Goal: Task Accomplishment & Management: Manage account settings

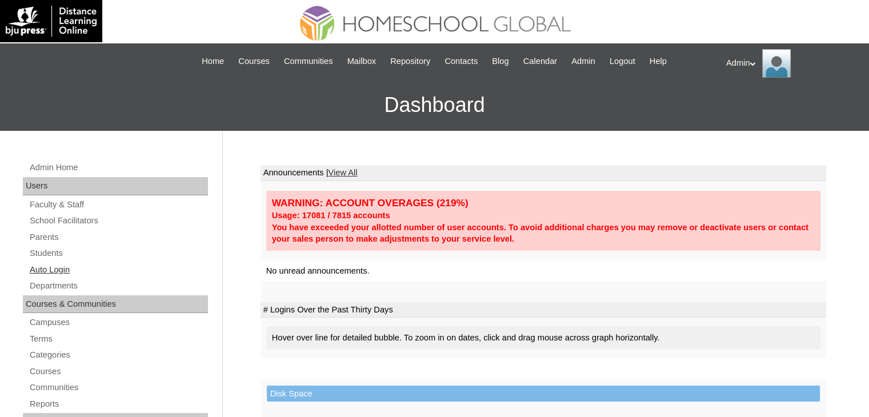
click at [49, 267] on link "Auto Login" at bounding box center [118, 270] width 179 height 14
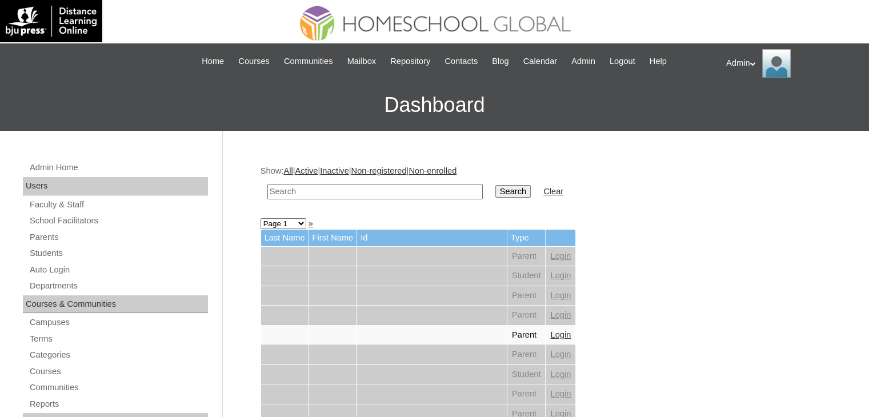
click at [343, 197] on input "text" at bounding box center [374, 191] width 215 height 15
click at [59, 249] on link "Students" at bounding box center [118, 253] width 179 height 14
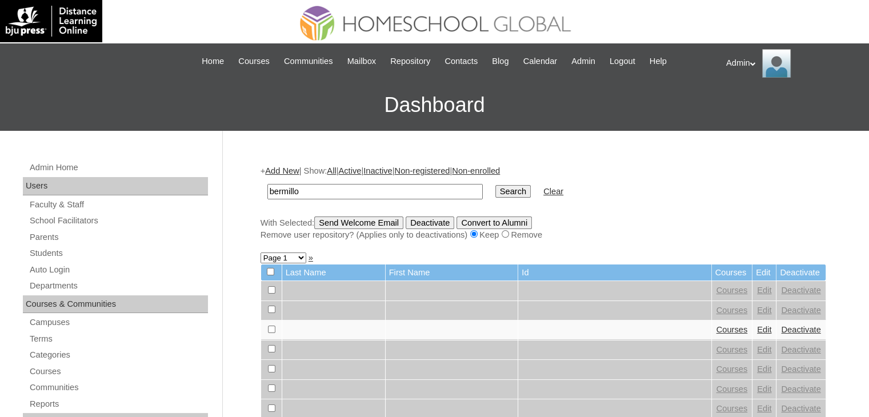
type input "bermillo"
click at [495, 194] on input "Search" at bounding box center [512, 191] width 35 height 13
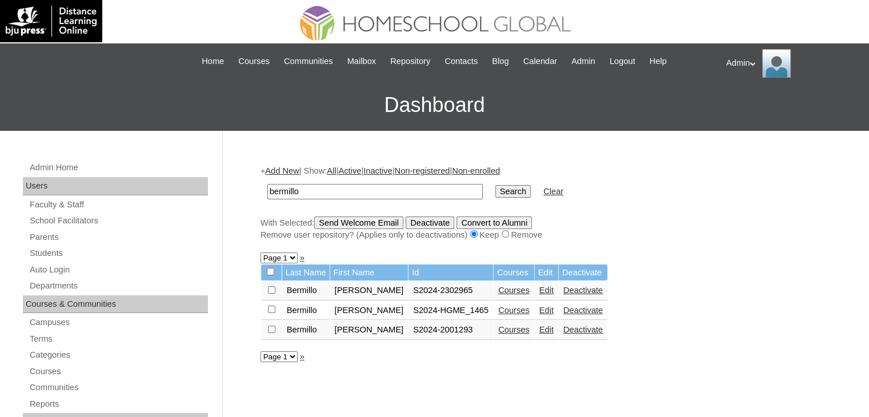
click at [516, 309] on link "Courses" at bounding box center [513, 310] width 31 height 9
click at [539, 288] on link "Edit" at bounding box center [546, 290] width 14 height 9
click at [539, 307] on link "Edit" at bounding box center [546, 310] width 14 height 9
click at [539, 332] on link "Edit" at bounding box center [546, 329] width 14 height 9
click at [539, 292] on link "Edit" at bounding box center [546, 290] width 14 height 9
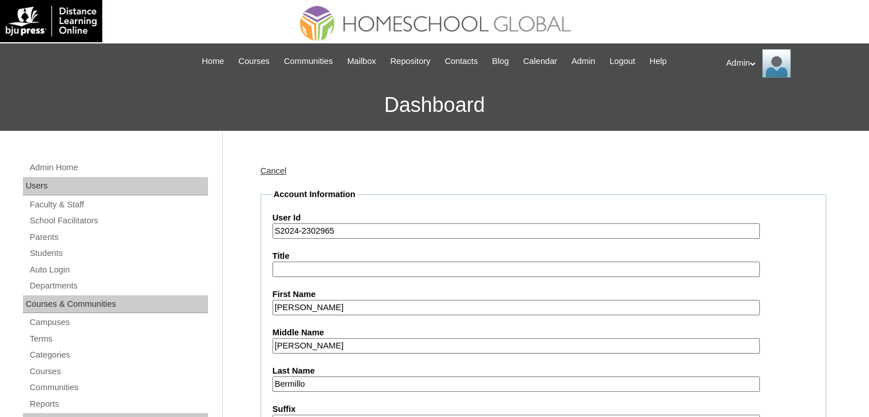
click at [297, 231] on input "S2024-2302965" at bounding box center [515, 230] width 487 height 15
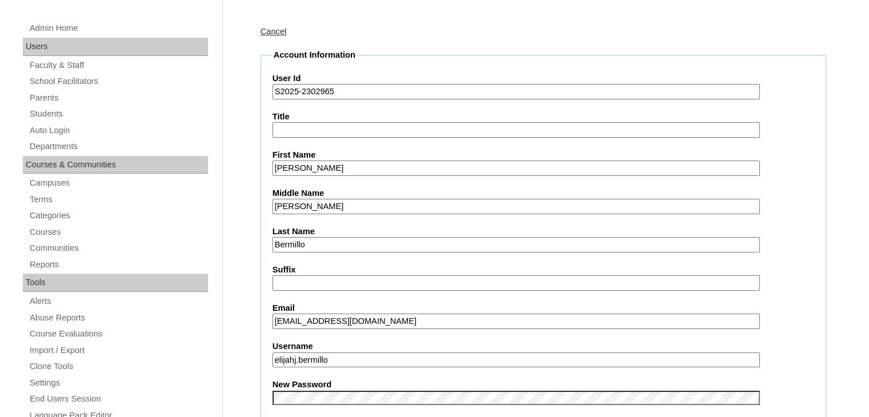
scroll to position [249, 0]
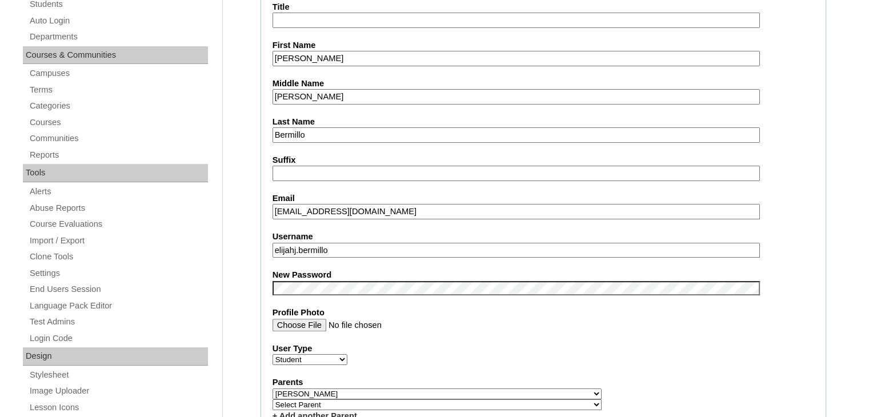
type input "S2025-2302965"
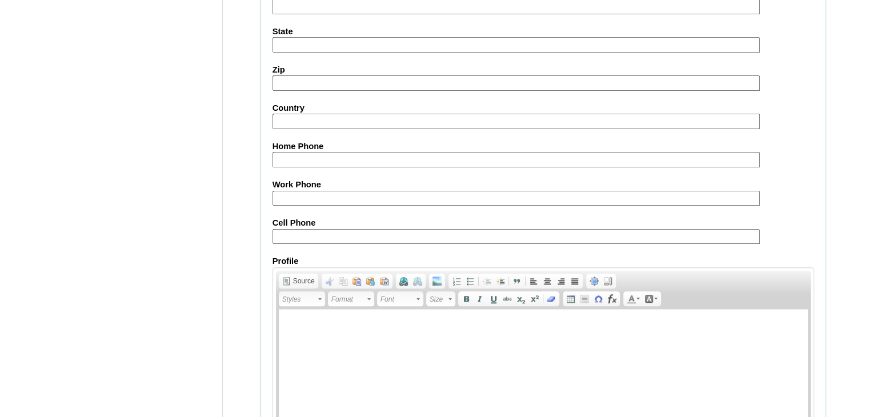
scroll to position [1312, 0]
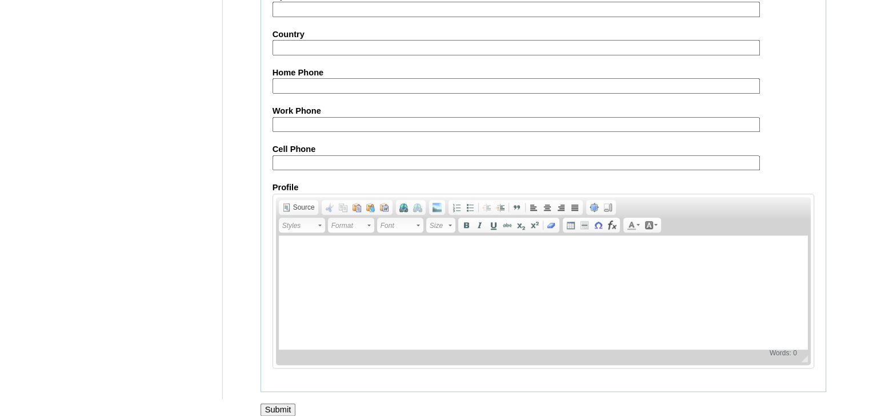
click at [281, 416] on div at bounding box center [434, 422] width 869 height 12
click at [286, 403] on input "Submit" at bounding box center [277, 409] width 35 height 13
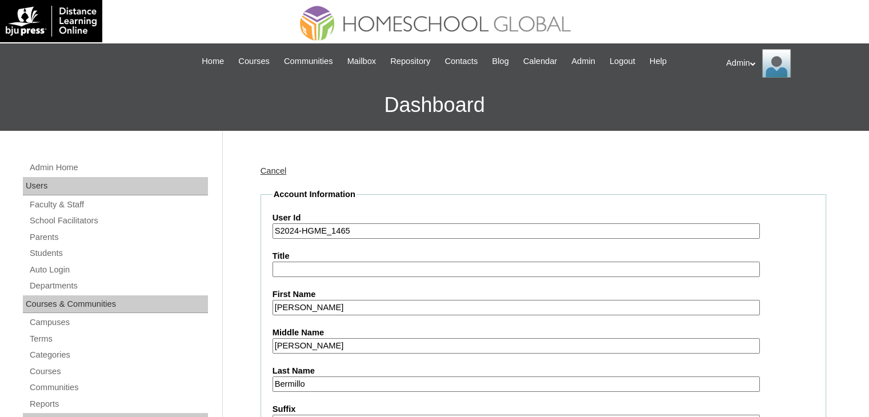
click at [295, 228] on input "S2024-HGME_1465" at bounding box center [515, 230] width 487 height 15
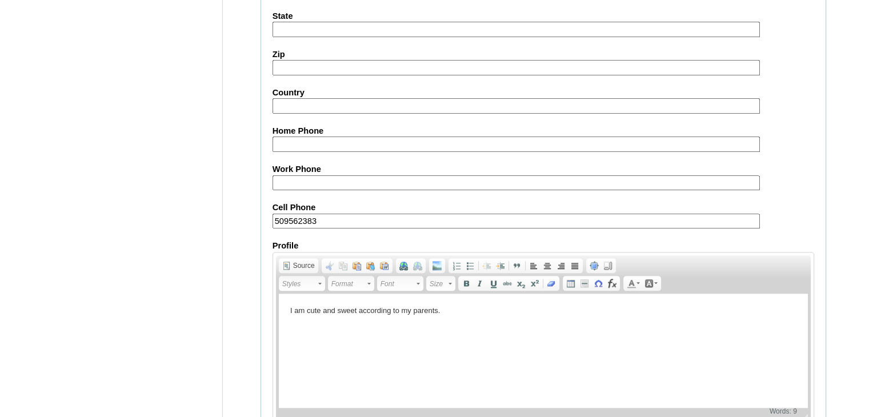
scroll to position [1312, 0]
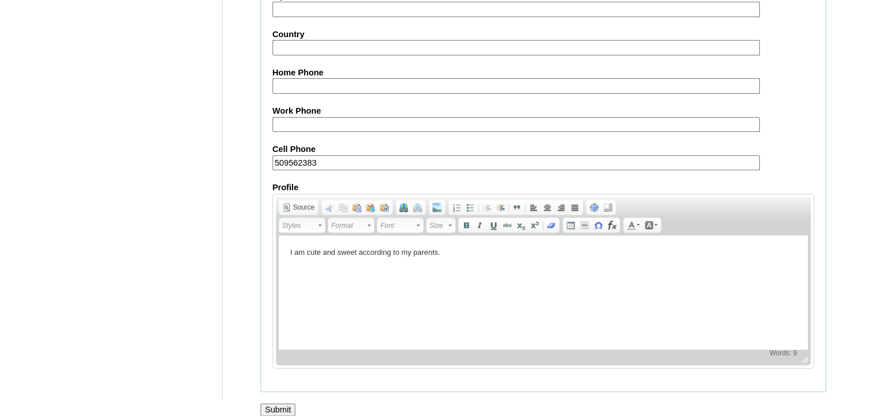
type input "S2025-HGME_1465"
click at [287, 403] on input "Submit" at bounding box center [277, 409] width 35 height 13
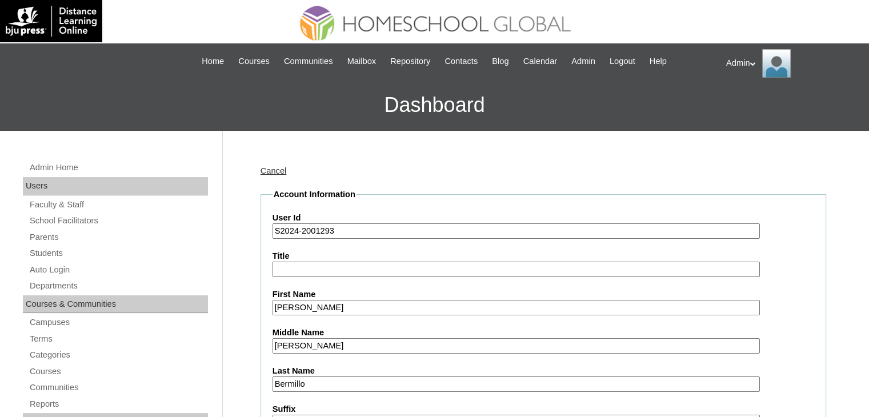
click at [296, 232] on input "S2024-2001293" at bounding box center [515, 230] width 487 height 15
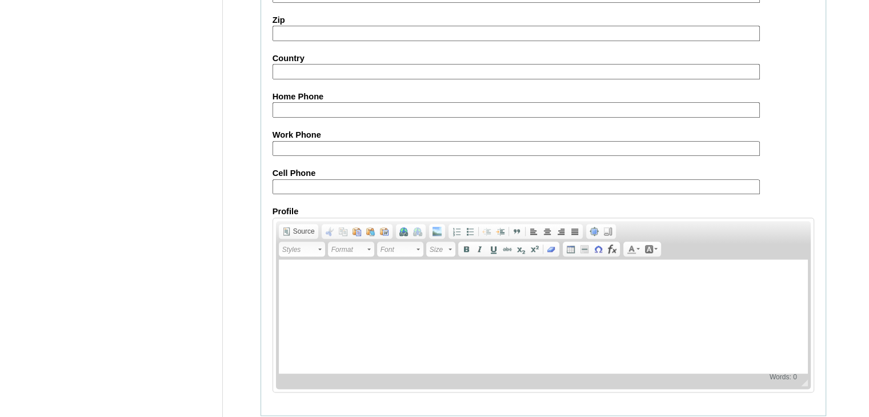
scroll to position [1312, 0]
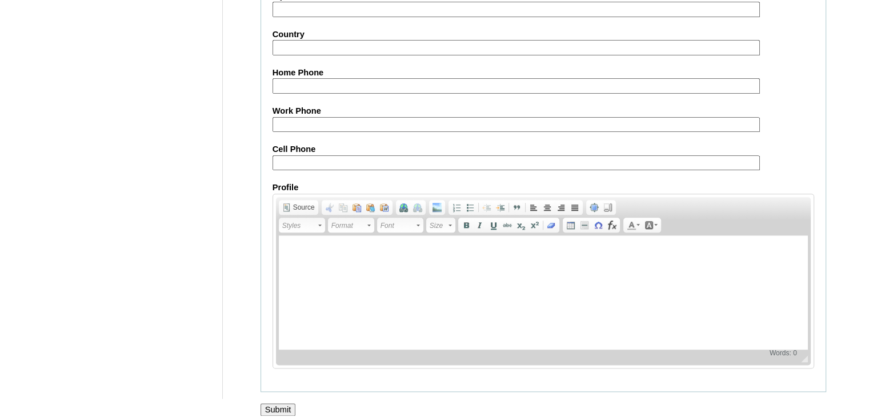
type input "S2025-2001293"
click at [272, 403] on input "Submit" at bounding box center [277, 409] width 35 height 13
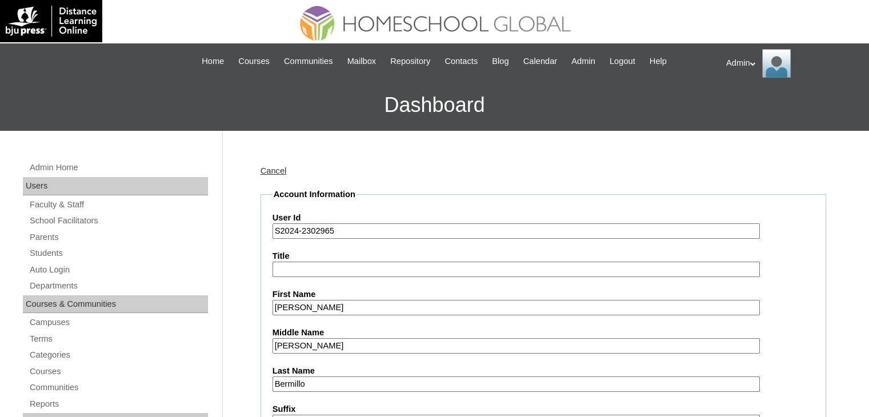
click at [300, 232] on input "S2024-2302965" at bounding box center [515, 230] width 487 height 15
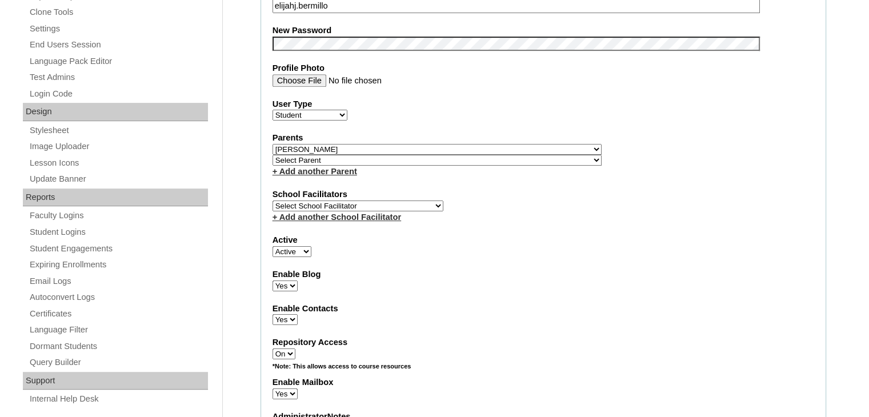
scroll to position [438, 0]
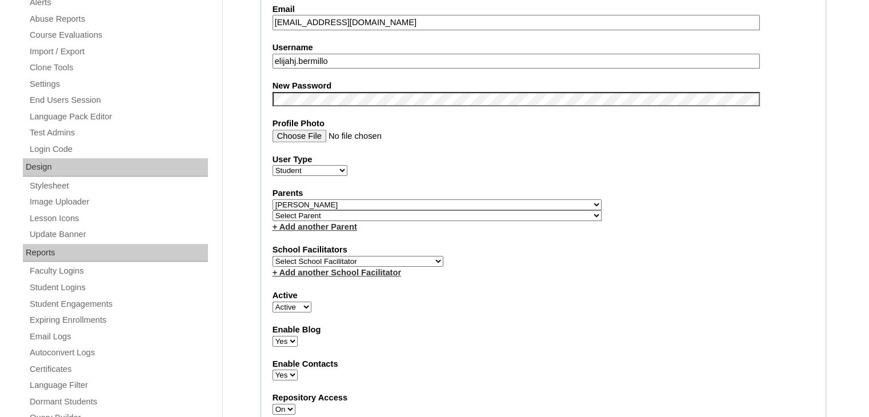
type input "S2025-2302965"
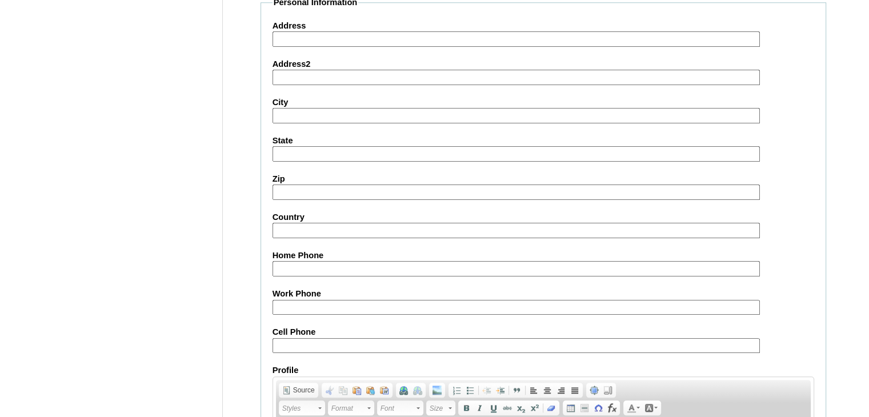
scroll to position [1312, 0]
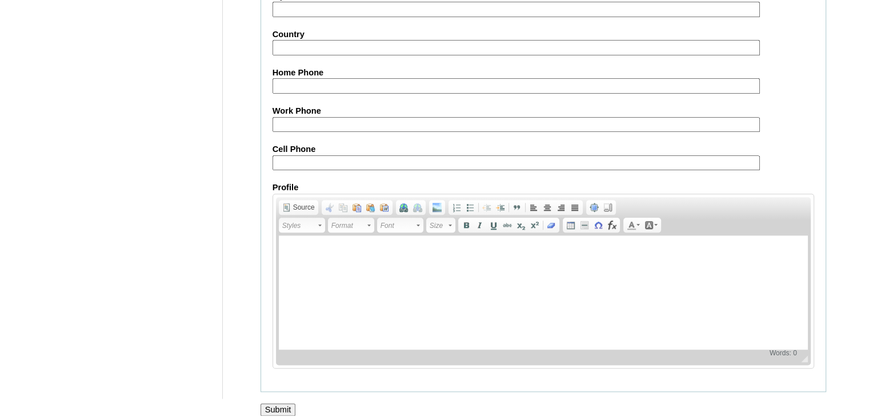
click at [281, 403] on input "Submit" at bounding box center [277, 409] width 35 height 13
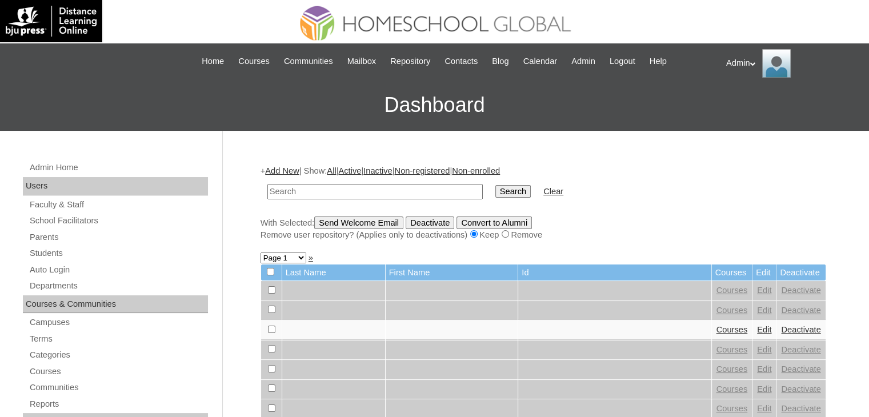
click at [304, 186] on input "text" at bounding box center [374, 191] width 215 height 15
type input "Bermillo"
click at [495, 193] on input "Search" at bounding box center [512, 191] width 35 height 13
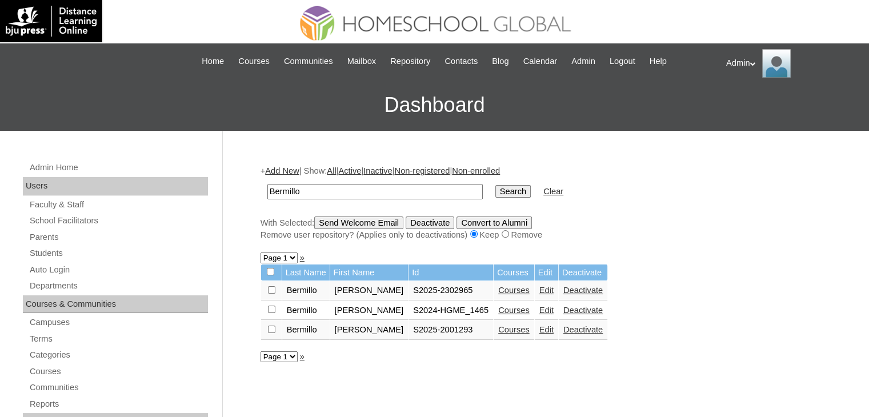
click at [539, 308] on link "Edit" at bounding box center [546, 310] width 14 height 9
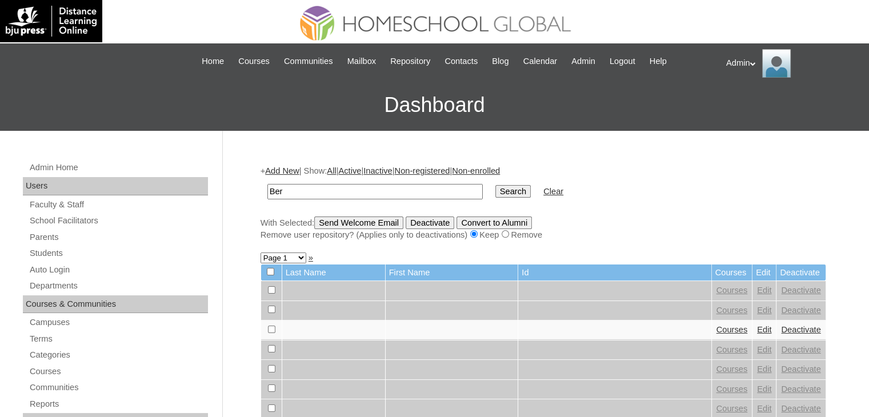
type input "Bermillo"
click at [495, 193] on input "Search" at bounding box center [512, 191] width 35 height 13
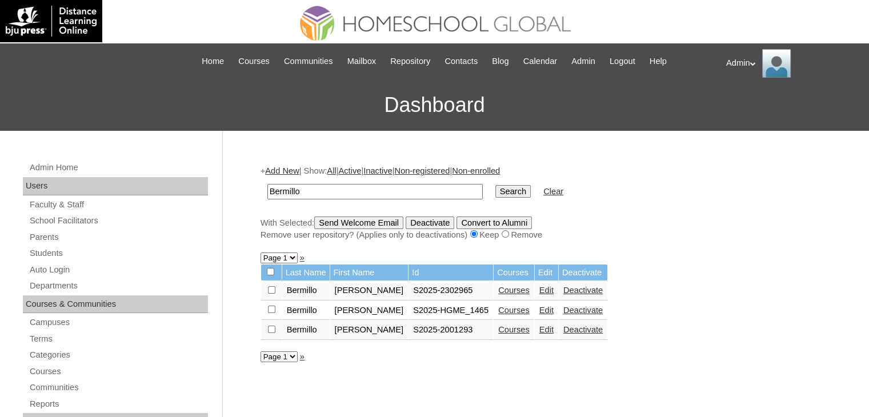
click at [495, 193] on input "Search" at bounding box center [512, 191] width 35 height 13
click at [504, 311] on link "Courses" at bounding box center [513, 310] width 31 height 9
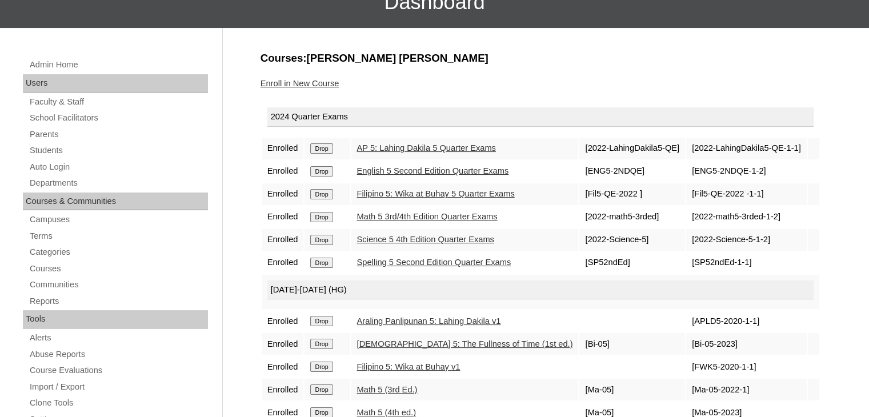
scroll to position [73, 0]
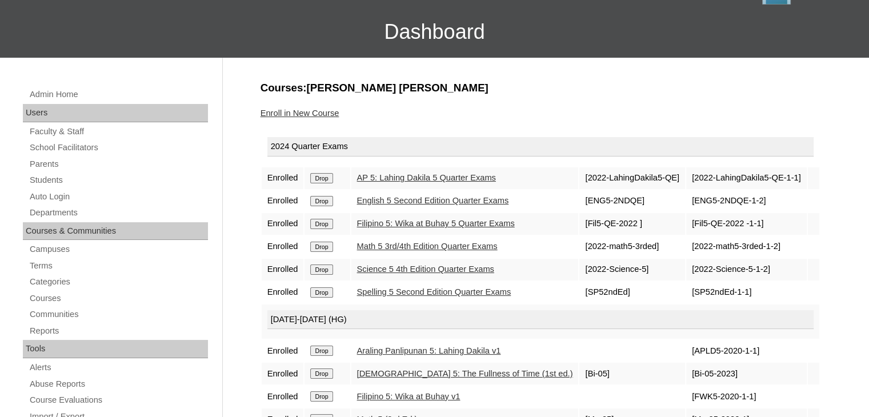
click at [327, 173] on input "Drop" at bounding box center [321, 178] width 22 height 10
click at [326, 177] on input "Drop" at bounding box center [321, 178] width 22 height 10
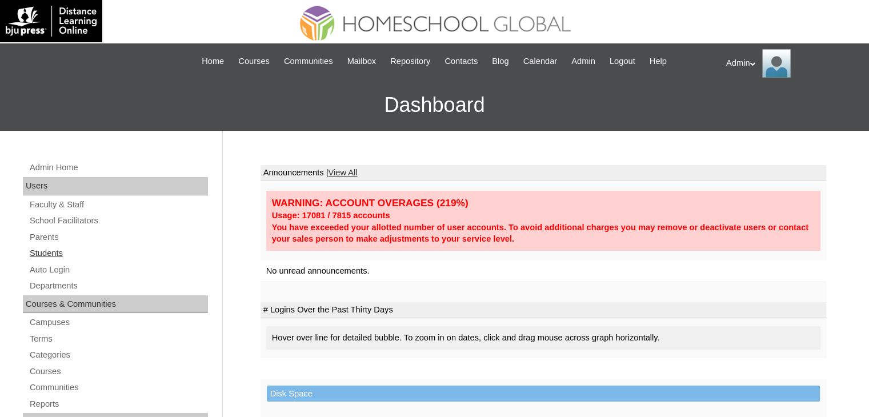
click at [54, 254] on link "Students" at bounding box center [118, 253] width 179 height 14
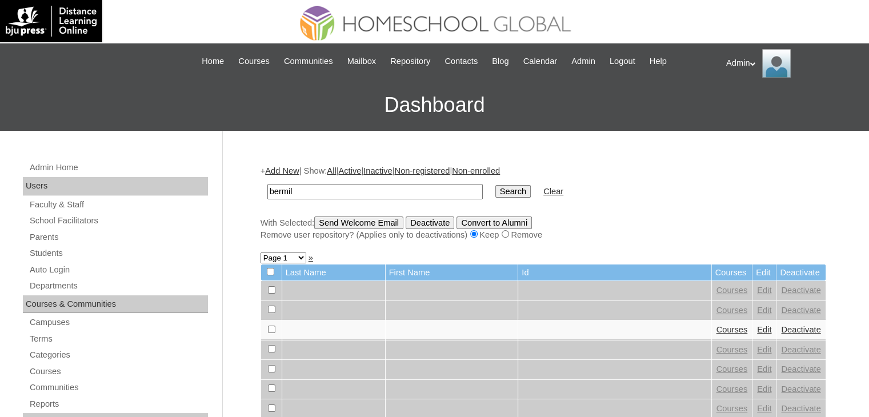
type input "Bermillo"
click at [495, 193] on input "Search" at bounding box center [512, 191] width 35 height 13
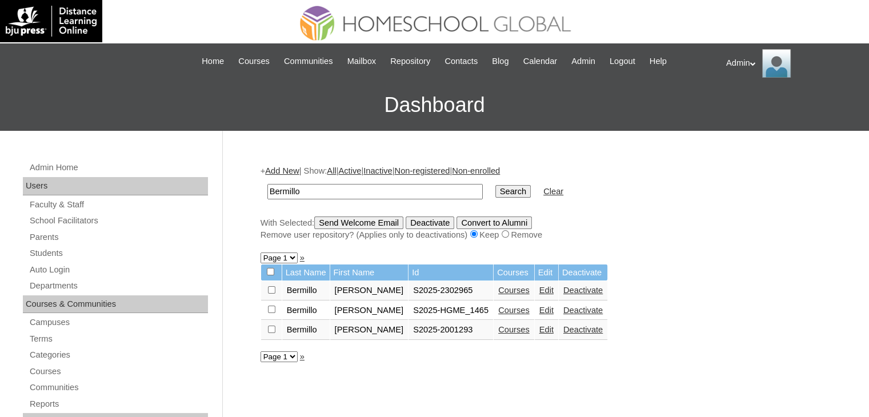
click at [506, 310] on link "Courses" at bounding box center [513, 310] width 31 height 9
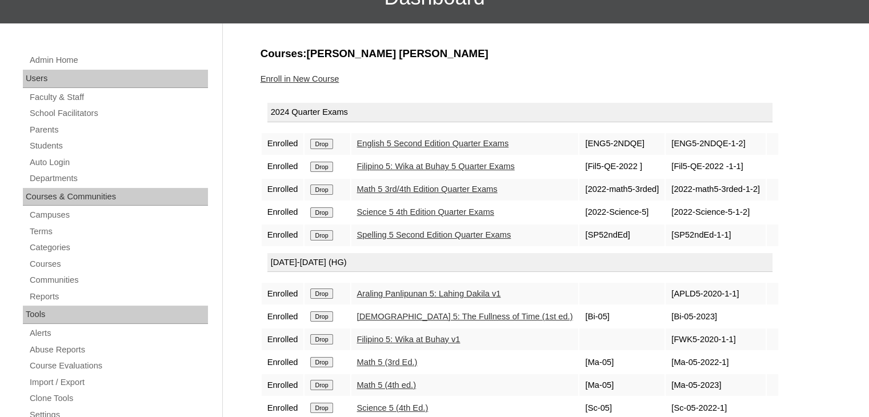
scroll to position [95, 0]
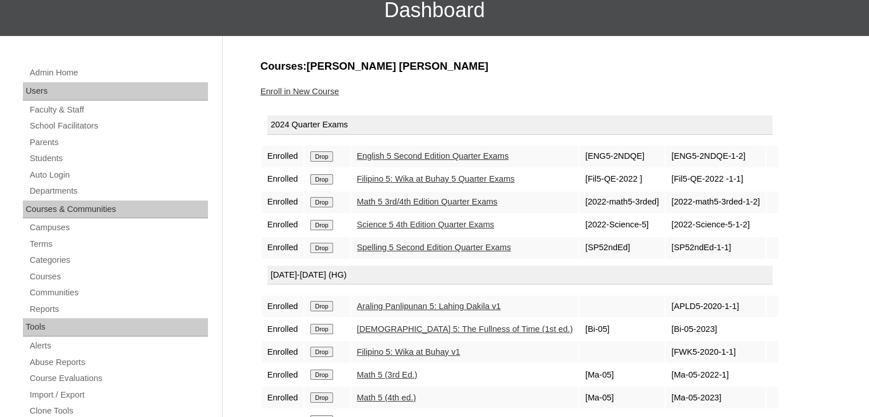
click at [324, 151] on input "Drop" at bounding box center [321, 156] width 22 height 10
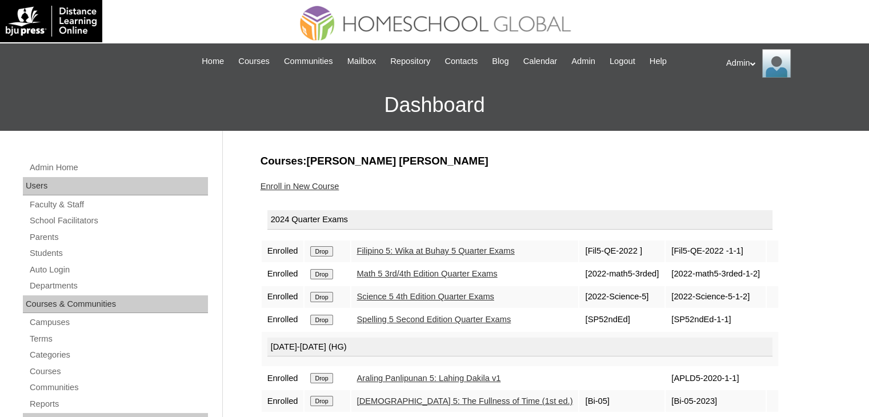
click at [320, 250] on input "Drop" at bounding box center [321, 251] width 22 height 10
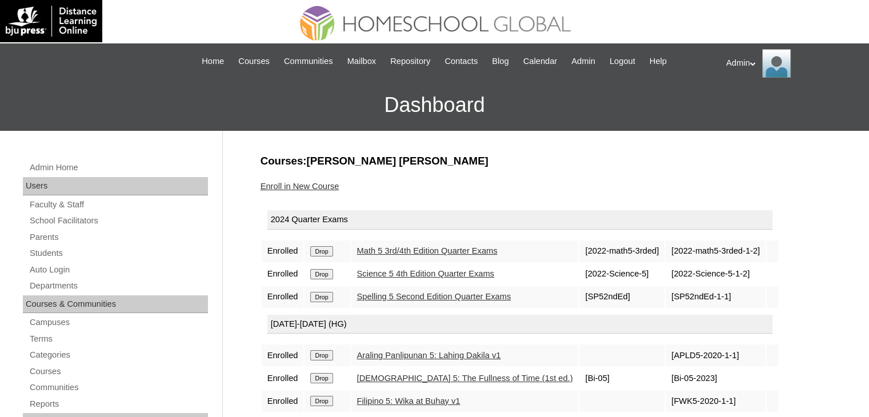
click at [320, 250] on input "Drop" at bounding box center [321, 251] width 22 height 10
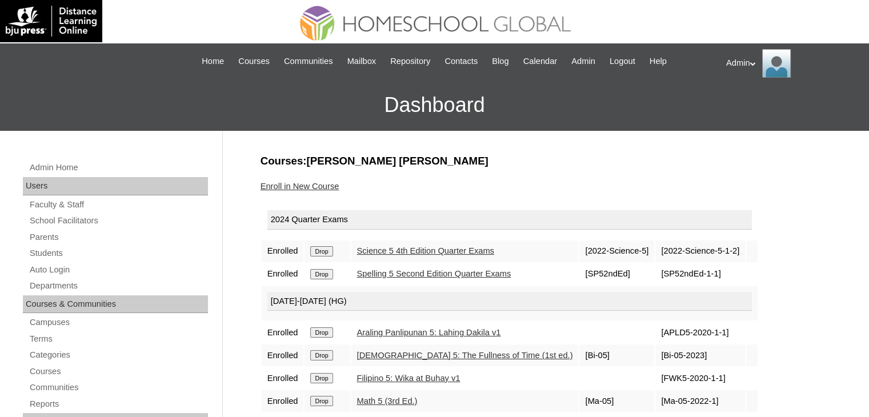
click at [320, 250] on input "Drop" at bounding box center [321, 251] width 22 height 10
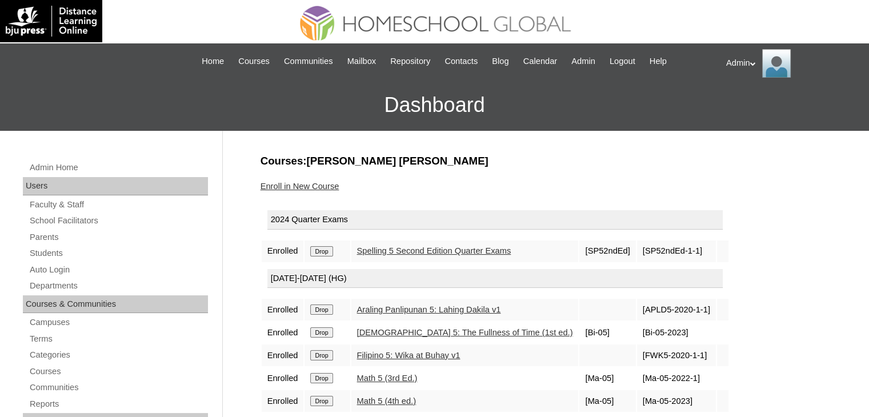
click at [320, 250] on input "Drop" at bounding box center [321, 251] width 22 height 10
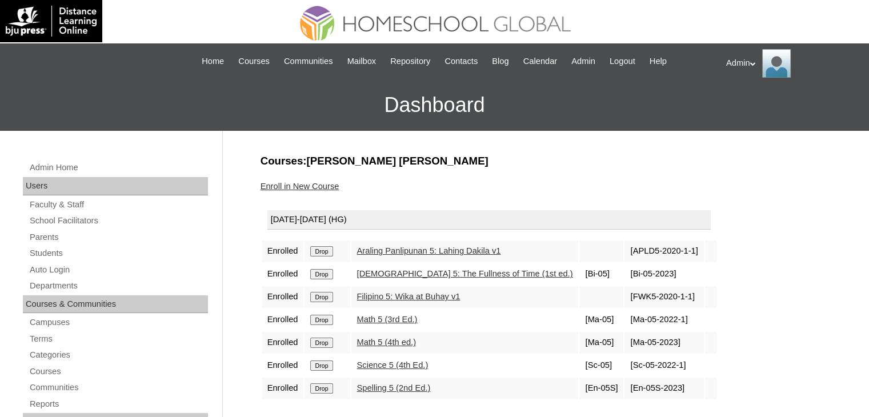
click at [318, 252] on input "Drop" at bounding box center [321, 251] width 22 height 10
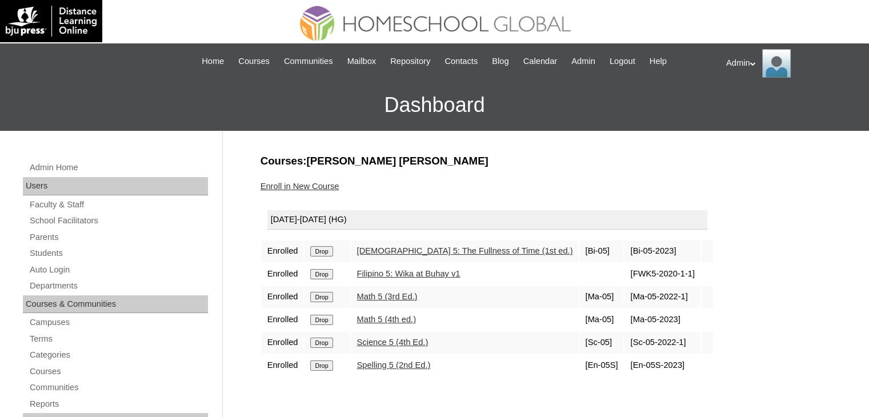
click at [318, 252] on input "Drop" at bounding box center [321, 251] width 22 height 10
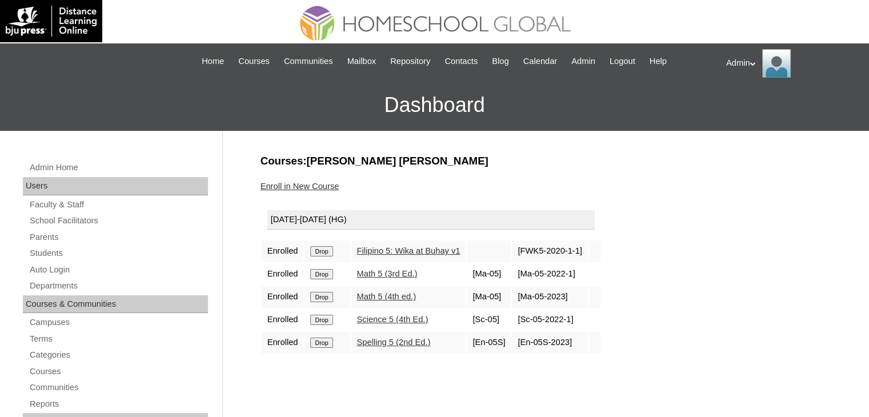
click at [318, 252] on input "Drop" at bounding box center [321, 251] width 22 height 10
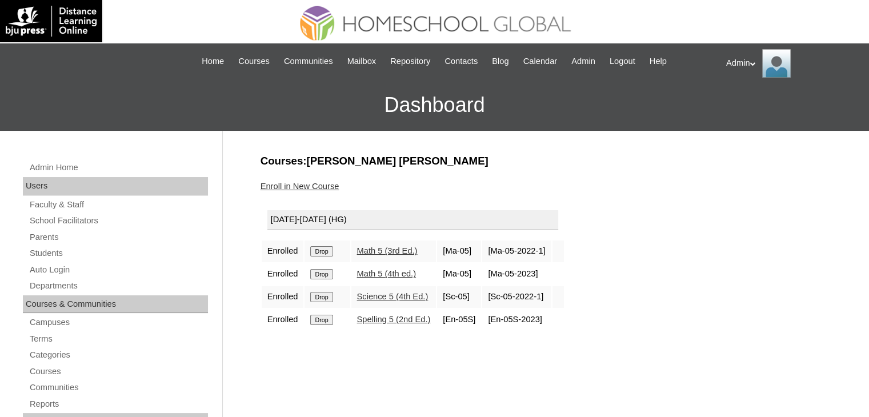
click at [318, 252] on input "Drop" at bounding box center [321, 251] width 22 height 10
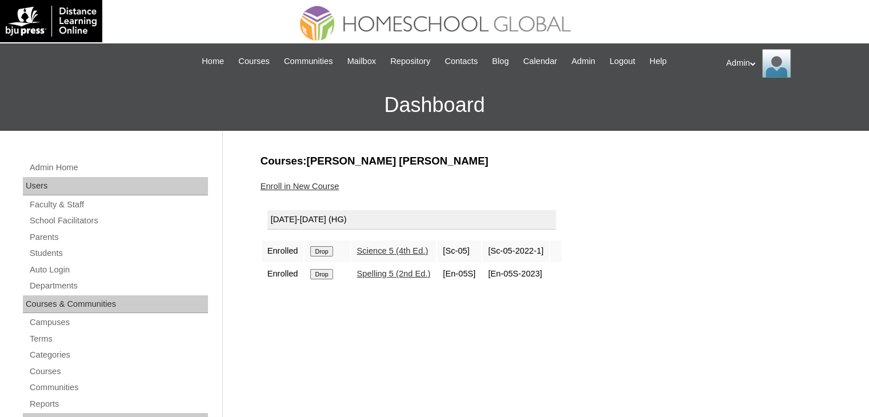
click at [318, 252] on input "Drop" at bounding box center [321, 251] width 22 height 10
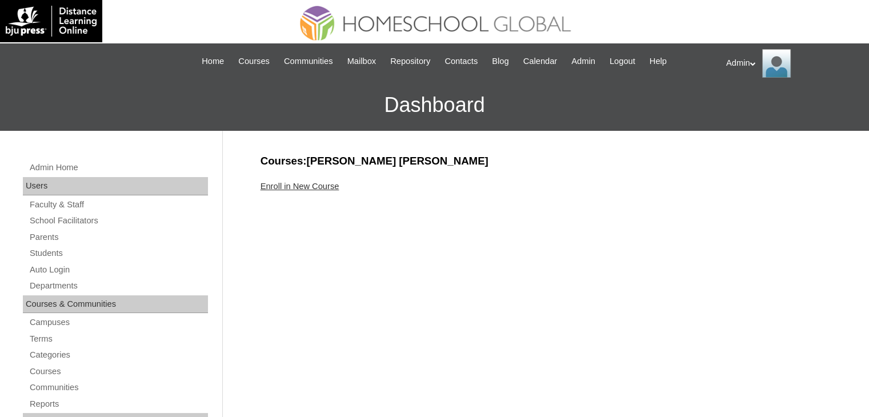
click at [321, 189] on link "Enroll in New Course" at bounding box center [299, 186] width 79 height 9
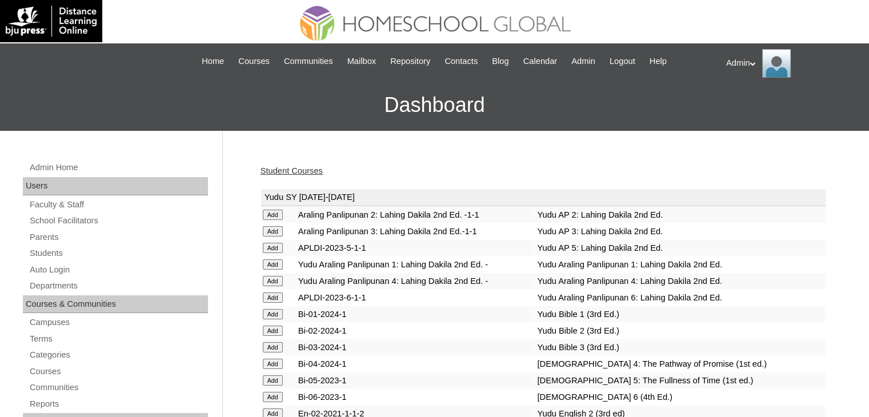
scroll to position [3184, 0]
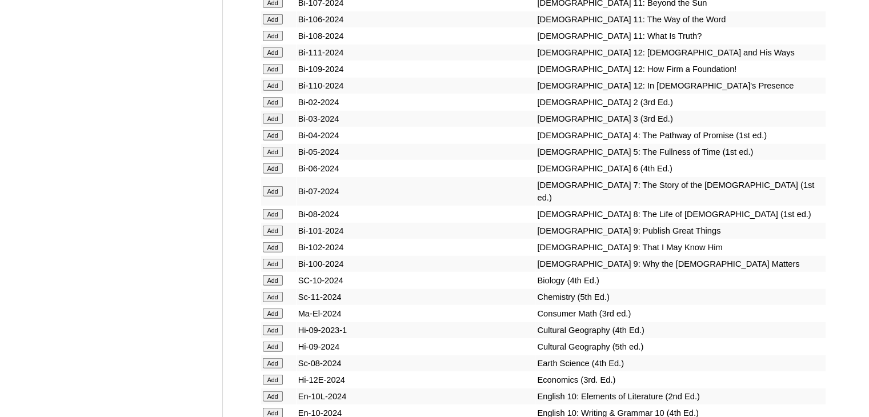
click at [274, 174] on input "Add" at bounding box center [273, 168] width 20 height 10
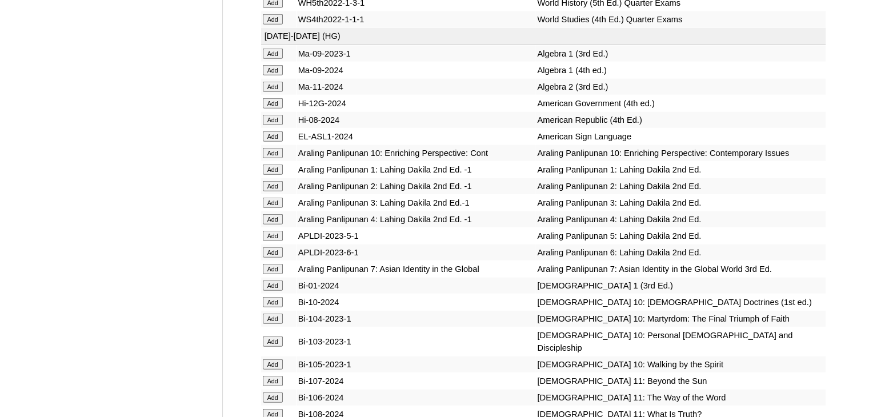
scroll to position [4467, 0]
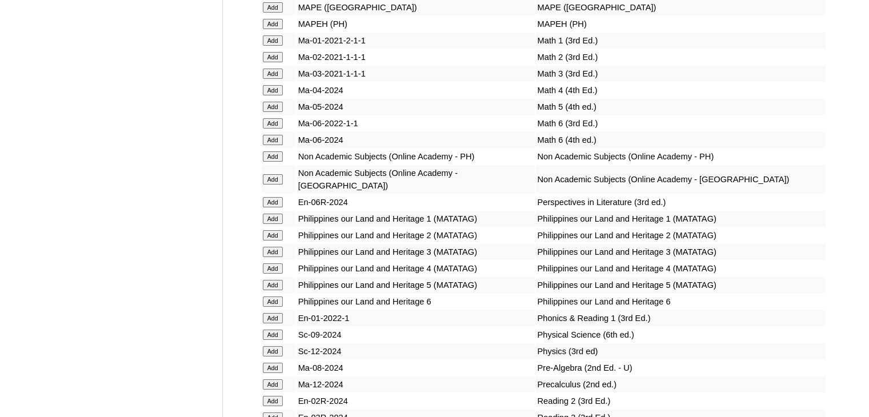
click at [274, 207] on input "Add" at bounding box center [273, 202] width 20 height 10
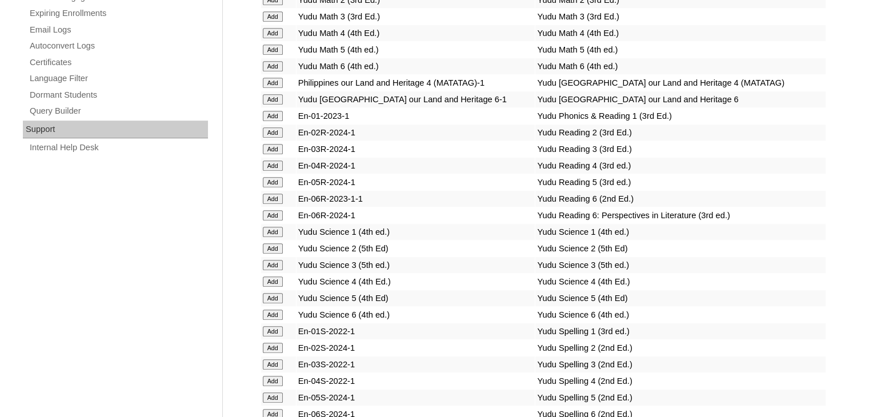
scroll to position [2574, 0]
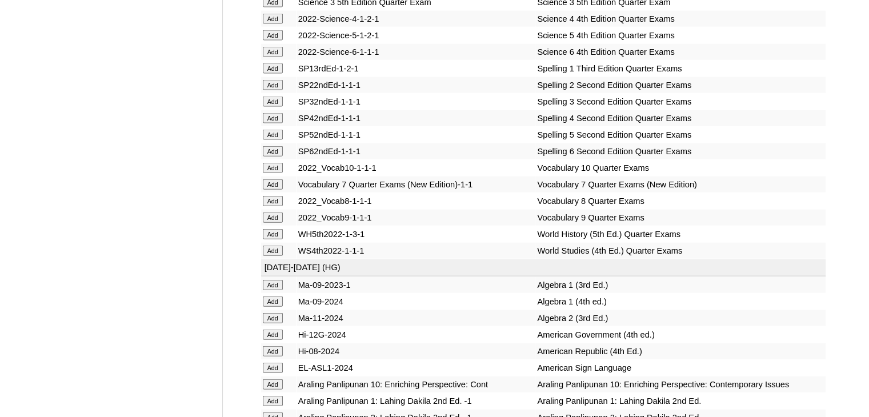
click at [274, 157] on input "Add" at bounding box center [273, 151] width 20 height 10
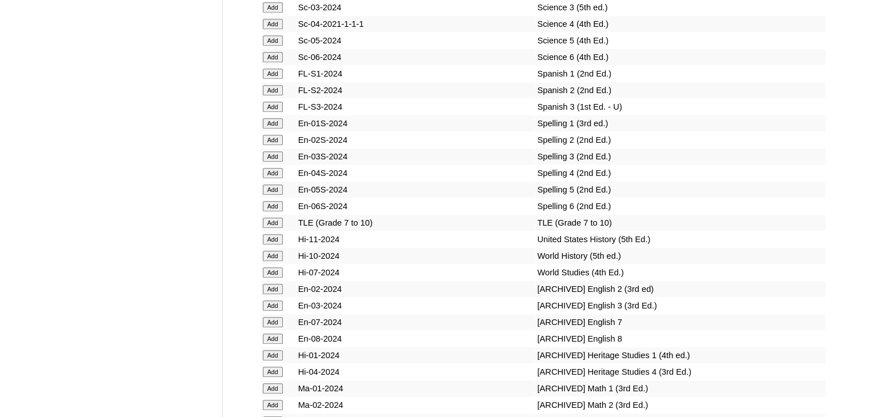
click at [274, 210] on input "Add" at bounding box center [273, 206] width 20 height 10
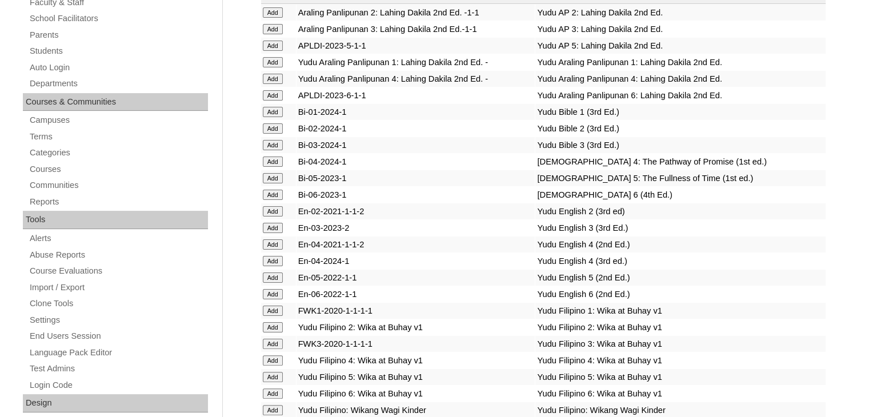
scroll to position [1429, 0]
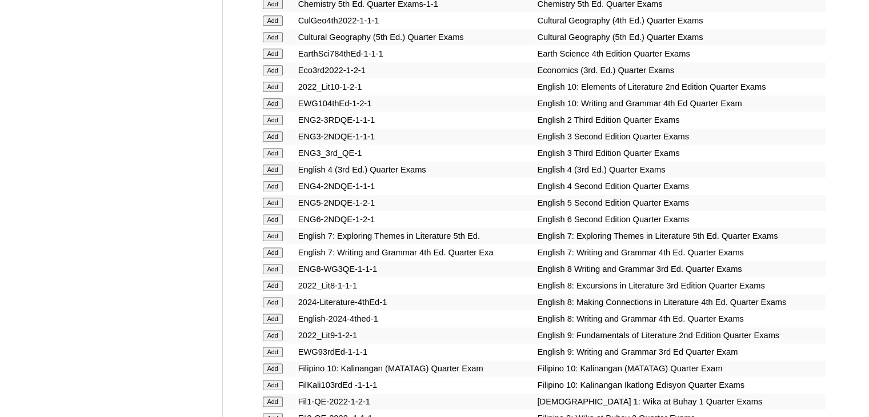
click at [270, 214] on input "Add" at bounding box center [273, 219] width 20 height 10
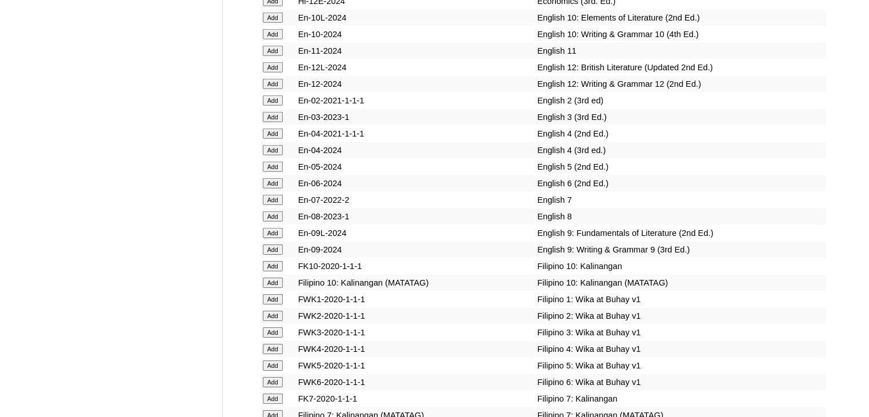
click at [272, 189] on input "Add" at bounding box center [273, 183] width 20 height 10
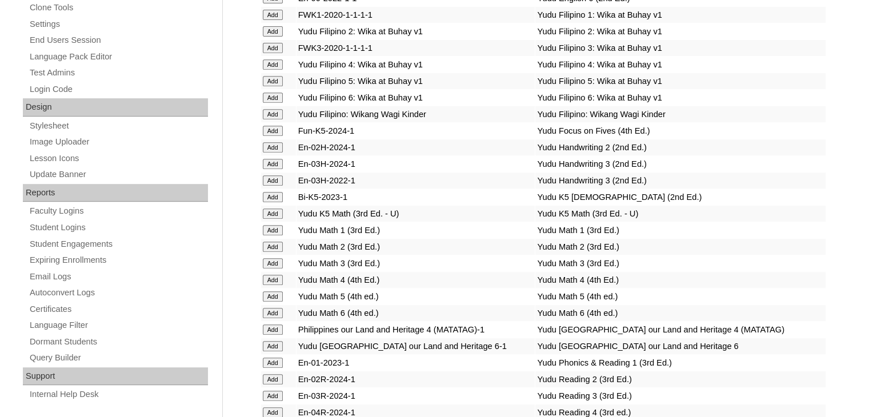
scroll to position [2116, 0]
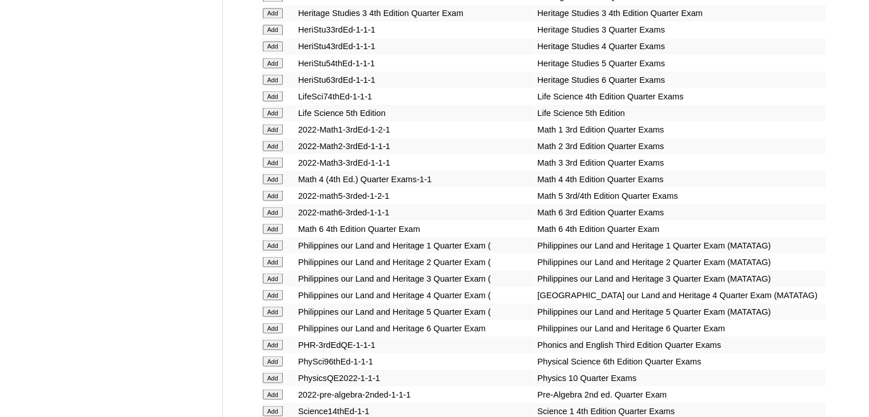
click at [278, 229] on input "Add" at bounding box center [273, 228] width 20 height 10
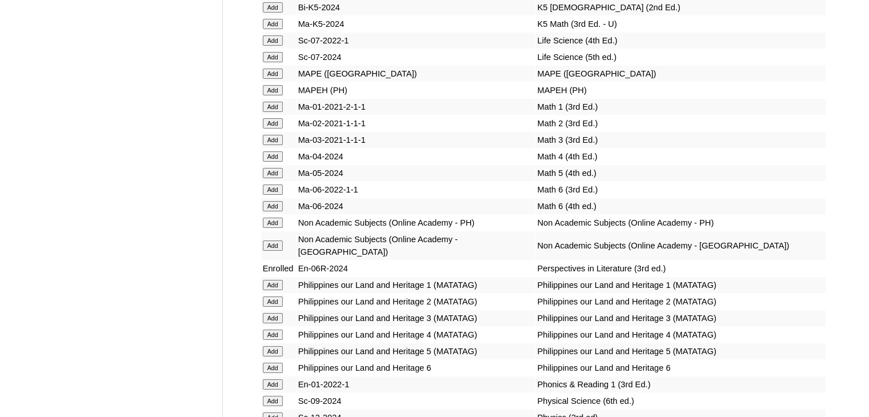
click at [274, 211] on input "Add" at bounding box center [273, 206] width 20 height 10
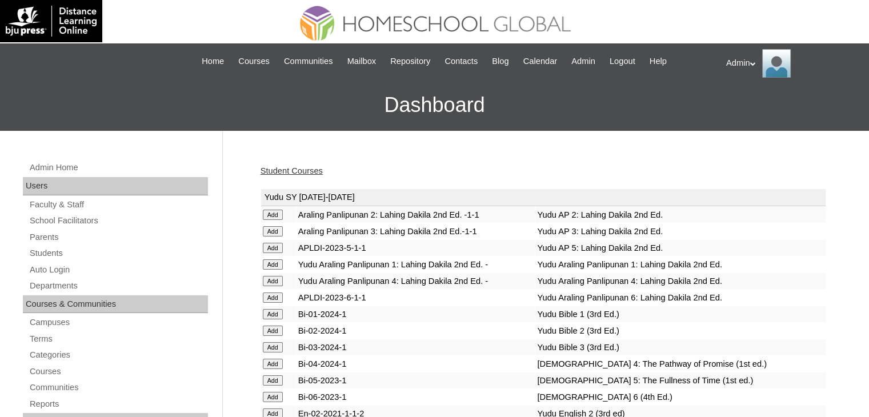
scroll to position [1124, 0]
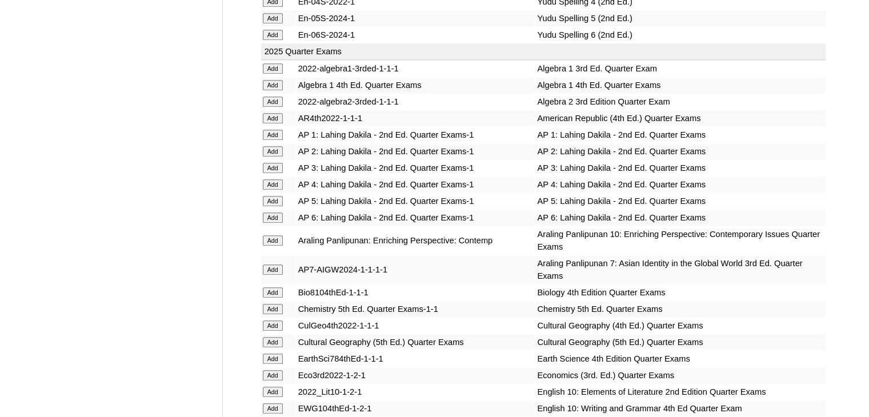
click at [271, 213] on input "Add" at bounding box center [273, 218] width 20 height 10
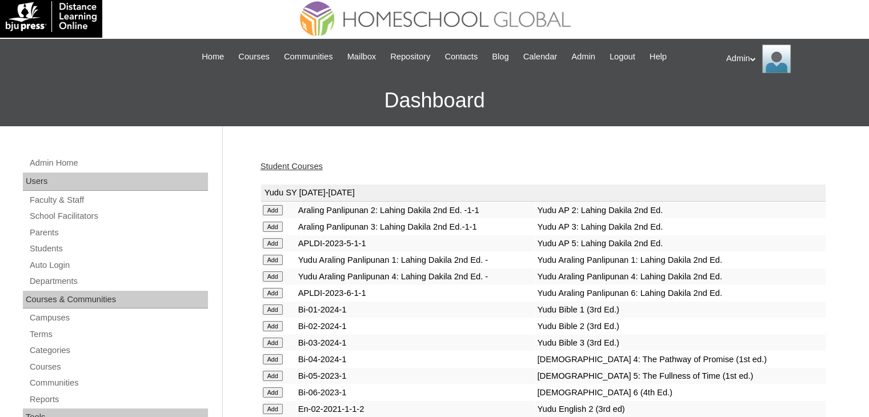
scroll to position [2904, 0]
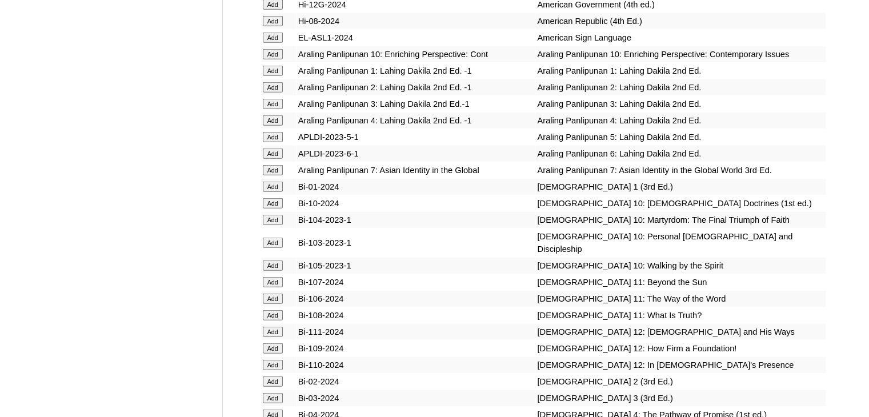
click at [268, 159] on input "Add" at bounding box center [273, 154] width 20 height 10
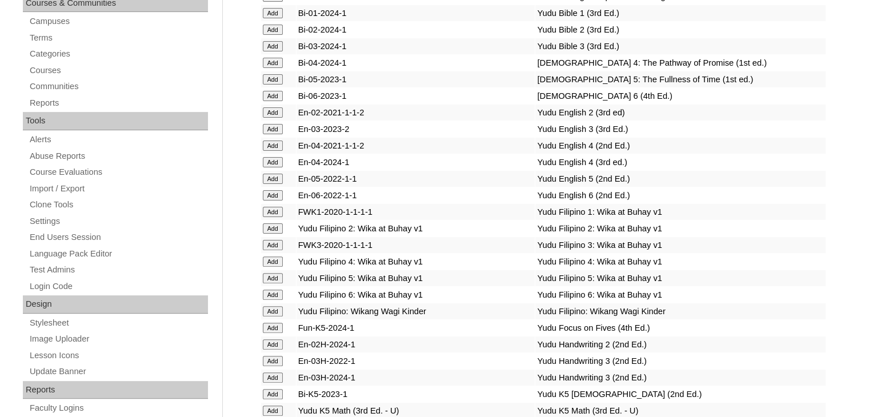
scroll to position [1705, 0]
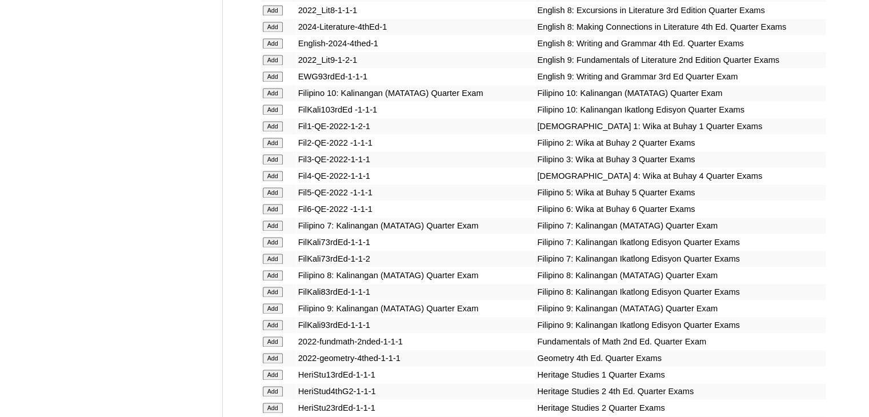
click at [276, 211] on input "Add" at bounding box center [273, 209] width 20 height 10
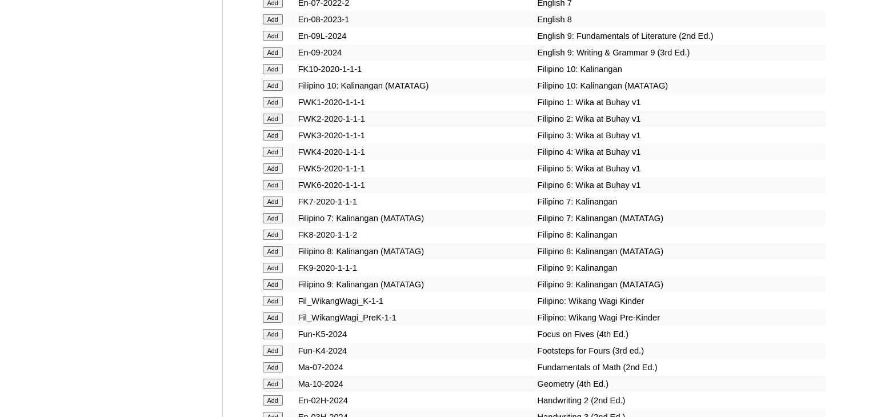
click at [274, 190] on input "Add" at bounding box center [273, 185] width 20 height 10
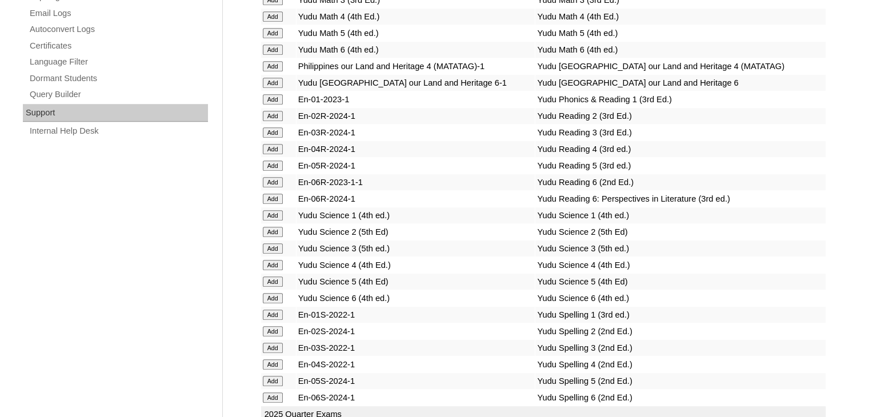
scroll to position [2327, 0]
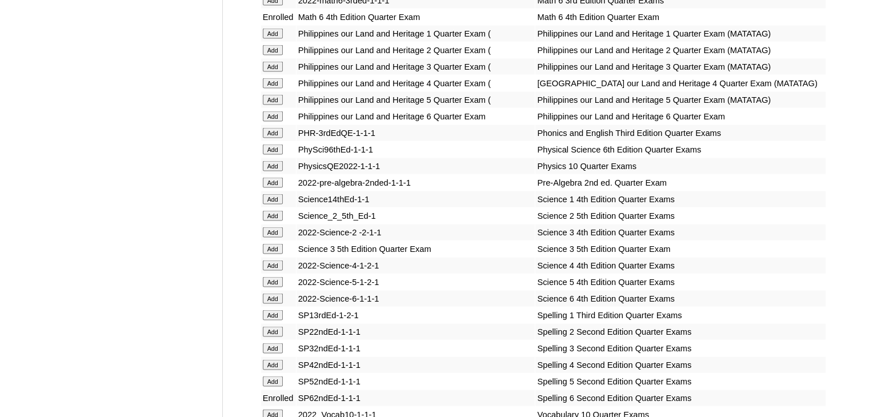
click at [278, 304] on input "Add" at bounding box center [273, 299] width 20 height 10
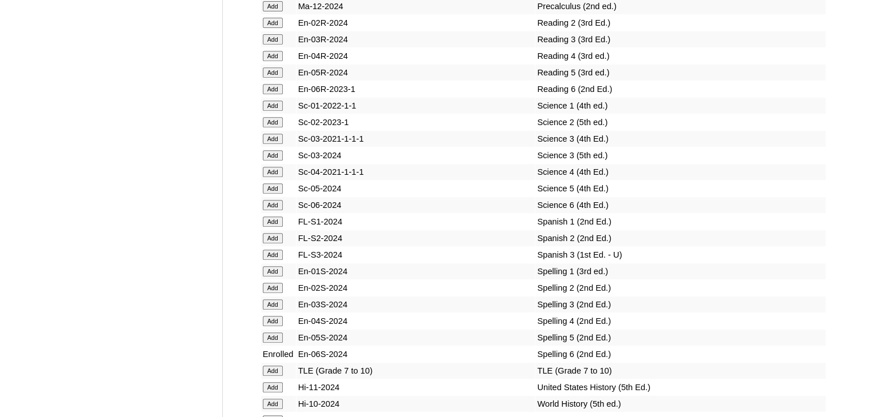
click at [272, 210] on input "Add" at bounding box center [273, 205] width 20 height 10
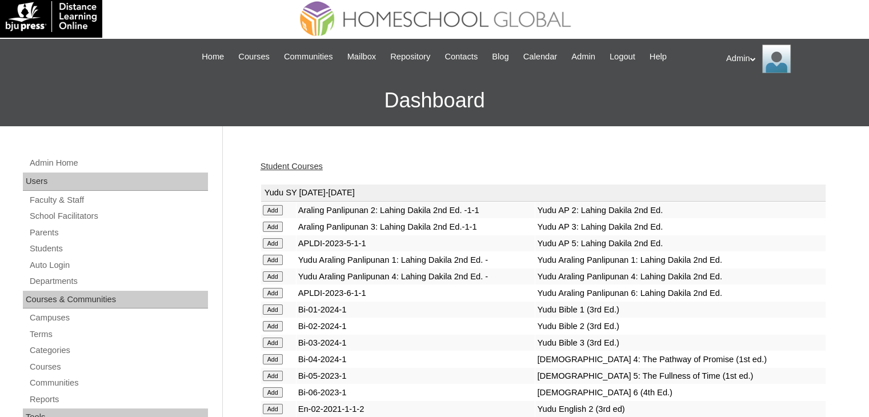
scroll to position [1059, 0]
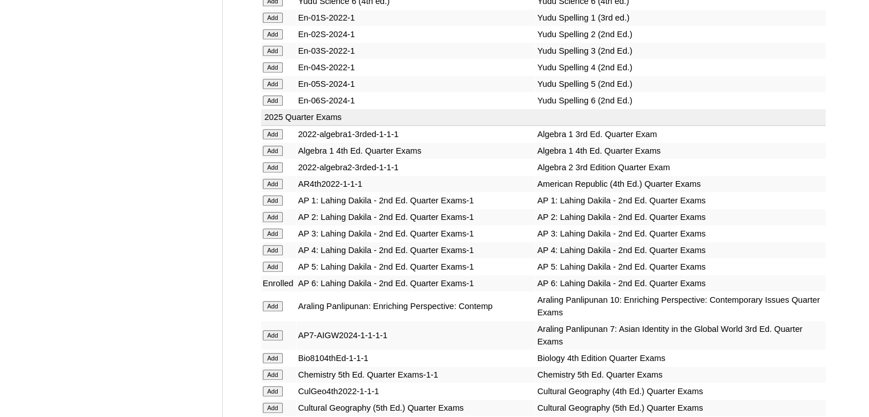
click at [276, 212] on input "Add" at bounding box center [273, 217] width 20 height 10
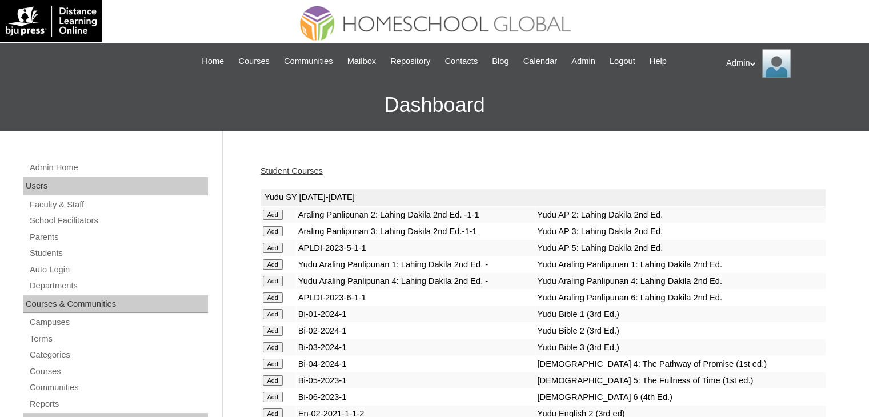
click at [292, 169] on link "Student Courses" at bounding box center [291, 170] width 62 height 9
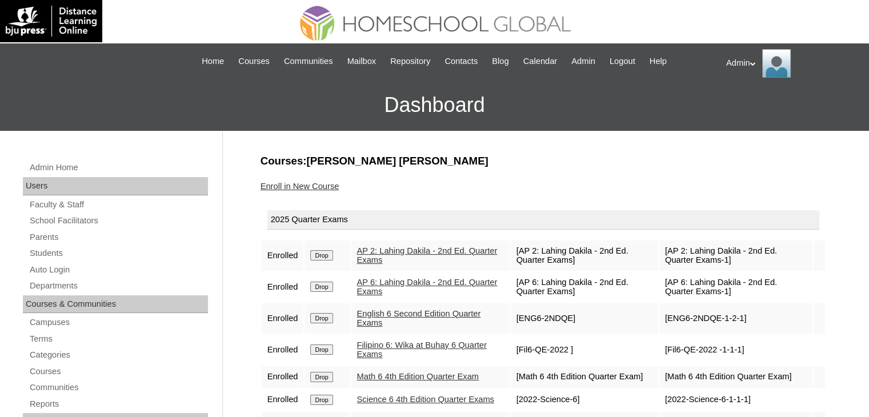
click at [324, 256] on input "Drop" at bounding box center [321, 255] width 22 height 10
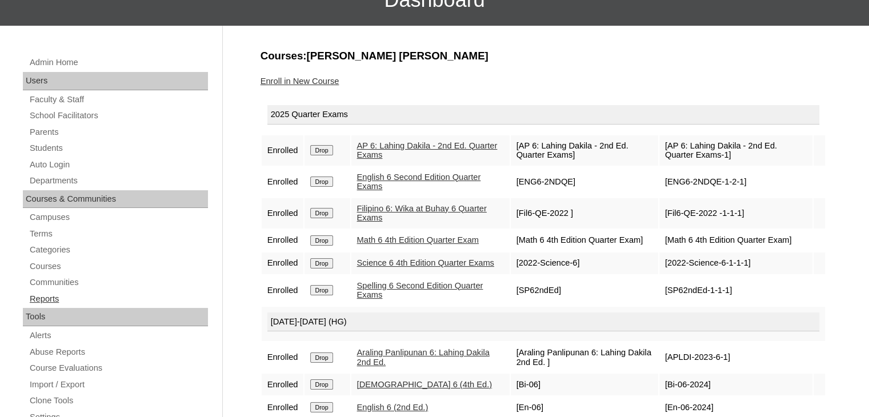
scroll to position [105, 0]
click at [58, 151] on link "Students" at bounding box center [118, 149] width 179 height 14
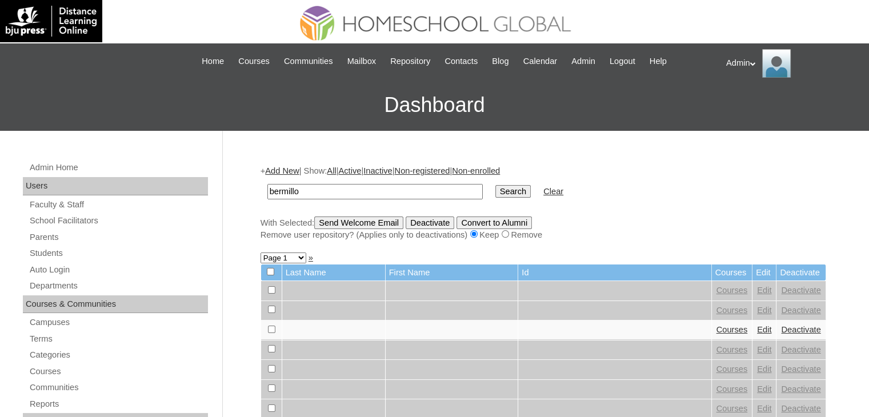
type input "Bermillo"
click at [492, 191] on td "Search" at bounding box center [513, 191] width 47 height 27
click at [495, 191] on input "Search" at bounding box center [512, 191] width 35 height 13
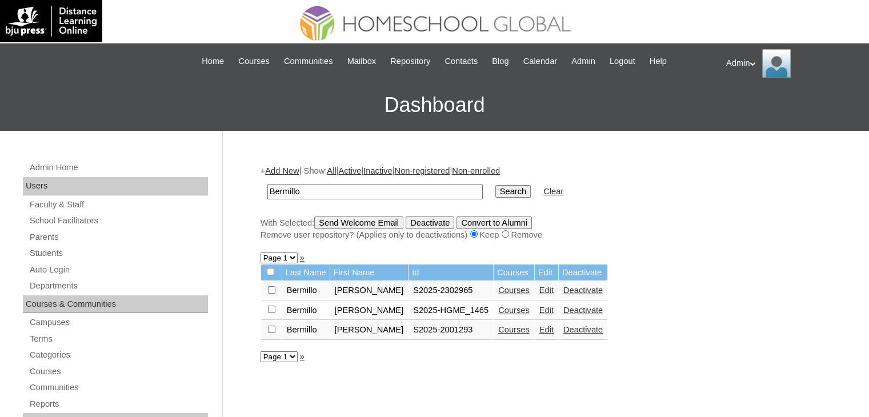
click at [500, 290] on link "Courses" at bounding box center [513, 290] width 31 height 9
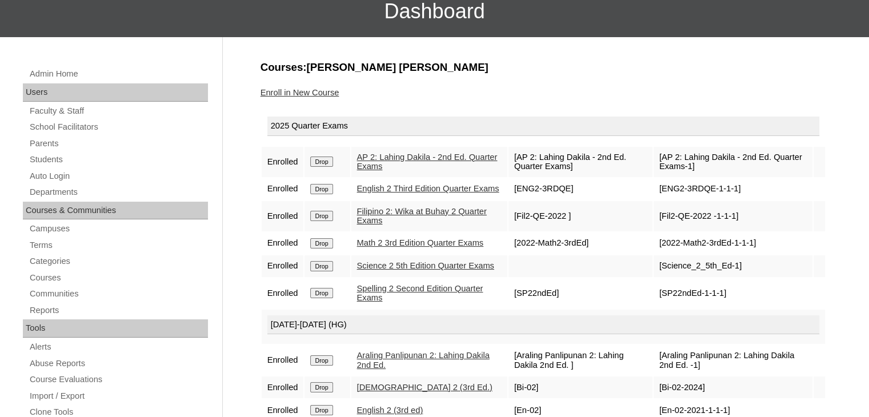
scroll to position [94, 0]
click at [57, 162] on link "Students" at bounding box center [118, 160] width 179 height 14
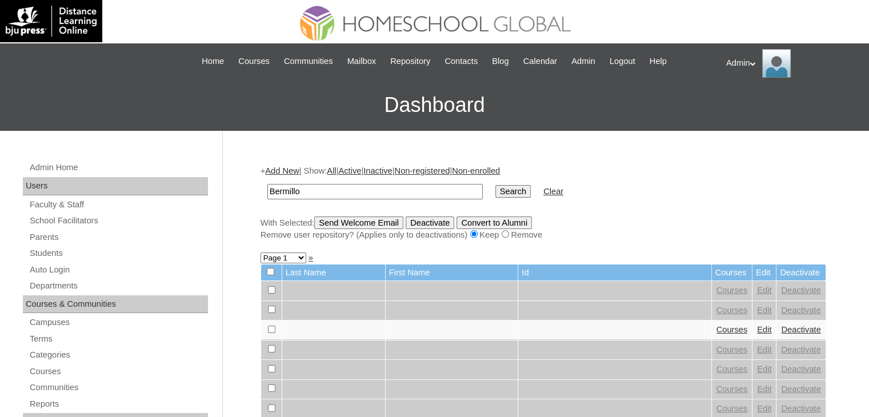
type input "Bermillo"
click at [495, 193] on input "Search" at bounding box center [512, 191] width 35 height 13
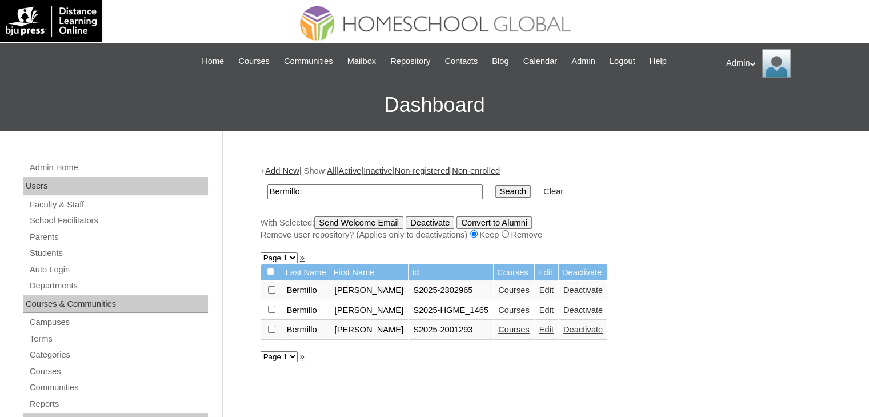
click at [504, 330] on link "Courses" at bounding box center [513, 329] width 31 height 9
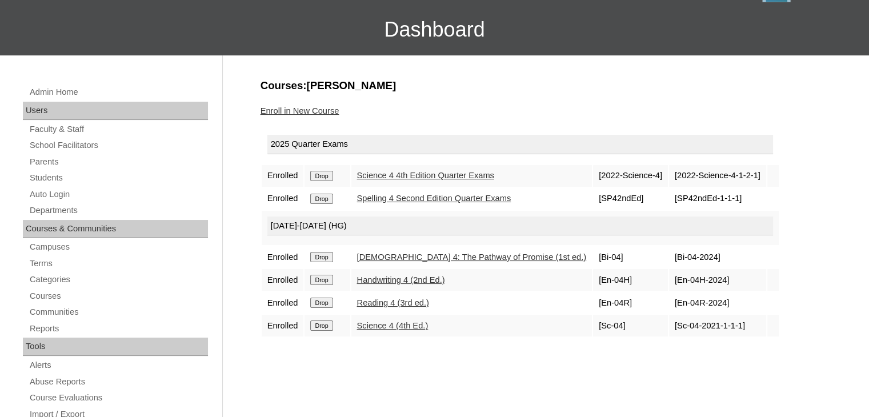
scroll to position [79, 0]
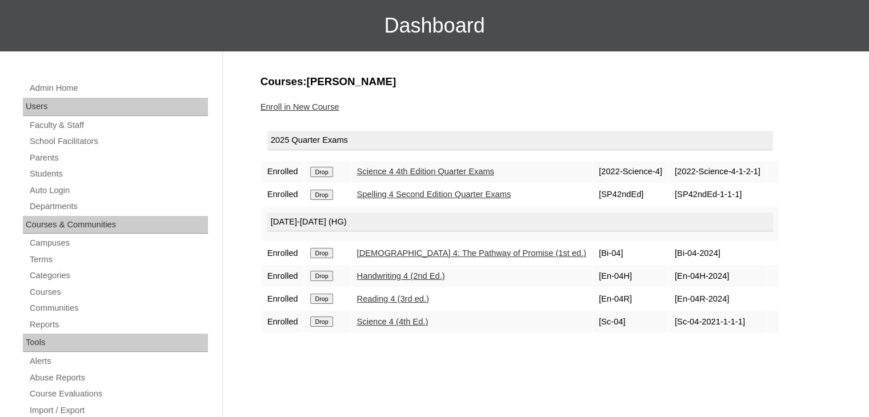
click at [318, 103] on link "Enroll in New Course" at bounding box center [299, 106] width 79 height 9
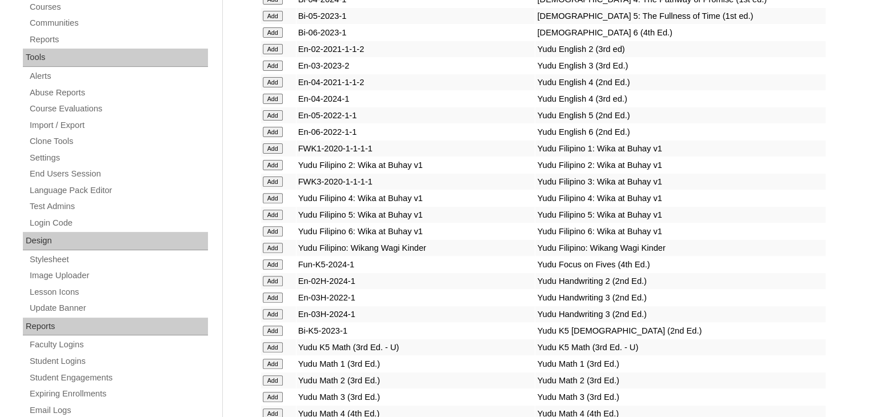
scroll to position [1672, 0]
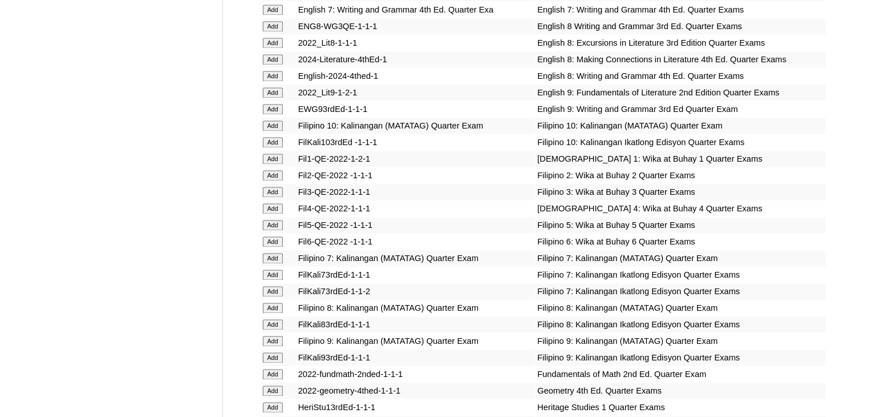
click at [276, 207] on input "Add" at bounding box center [273, 208] width 20 height 10
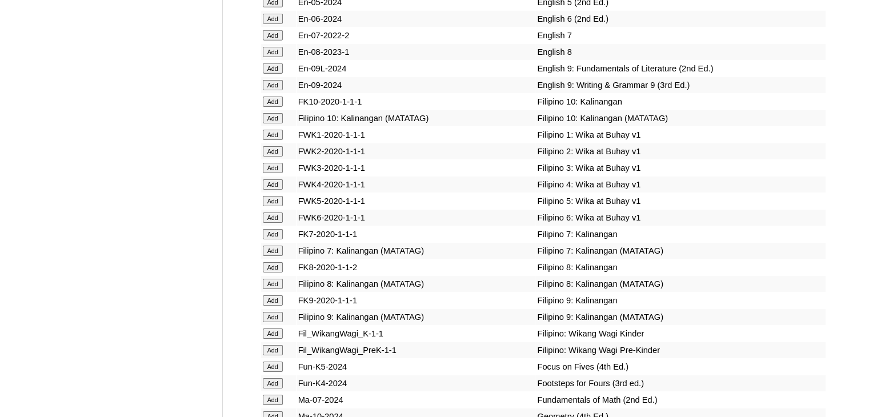
click at [276, 190] on input "Add" at bounding box center [273, 184] width 20 height 10
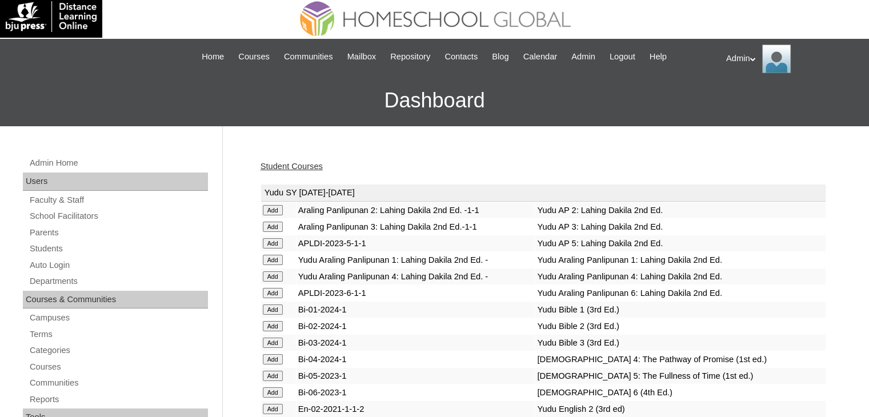
scroll to position [1092, 0]
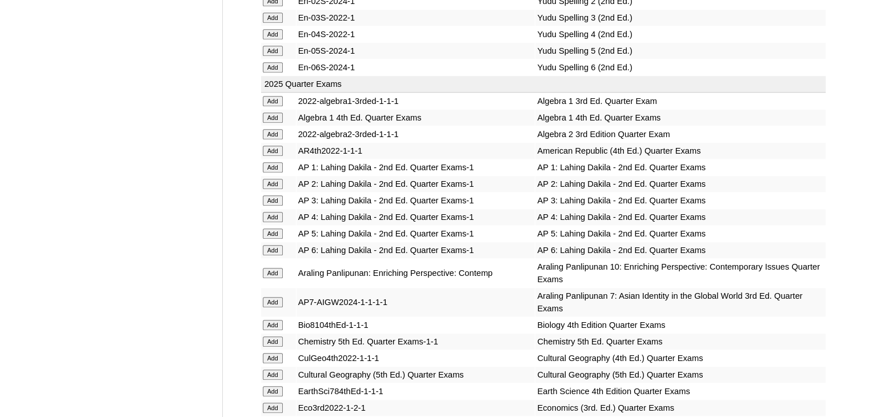
click at [267, 212] on input "Add" at bounding box center [273, 217] width 20 height 10
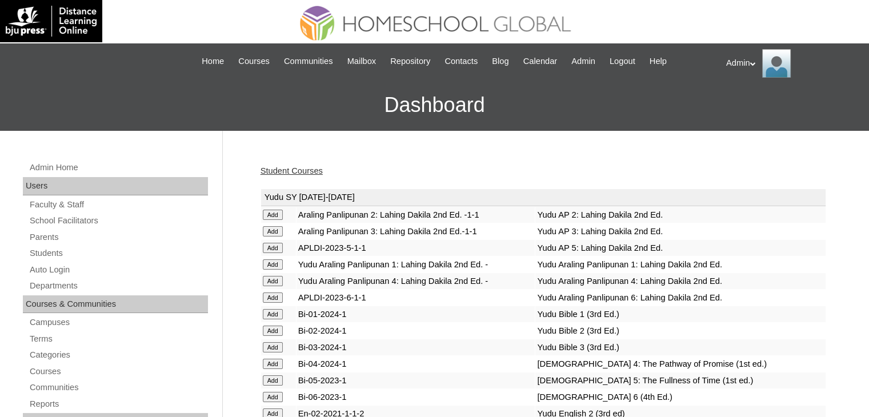
scroll to position [2871, 0]
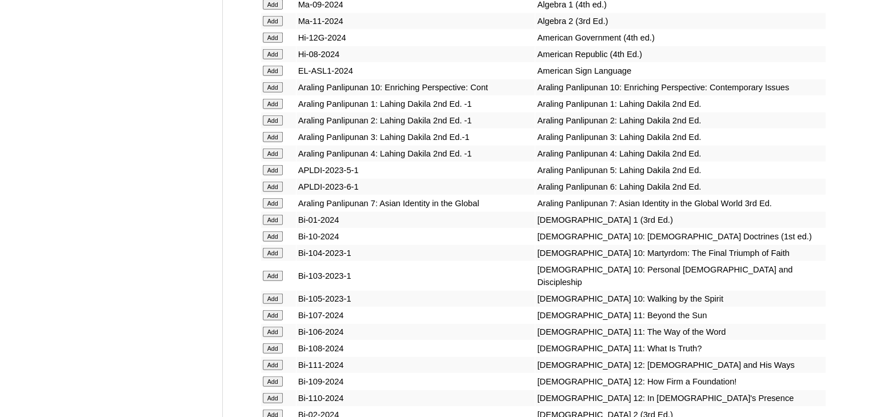
click at [267, 159] on input "Add" at bounding box center [273, 154] width 20 height 10
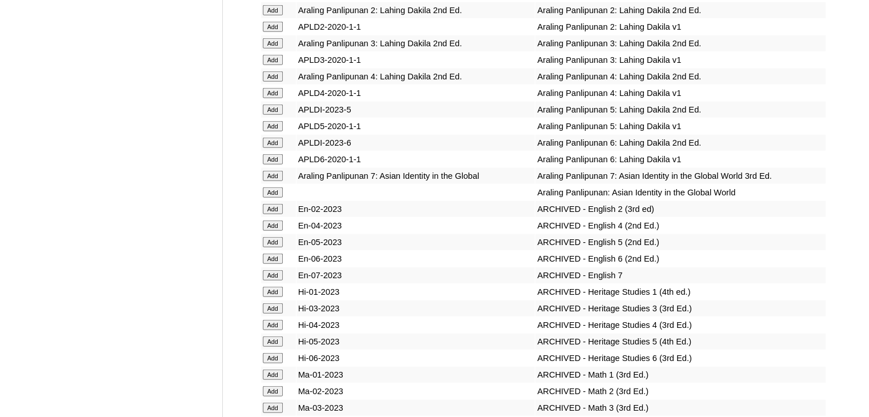
scroll to position [8125, 0]
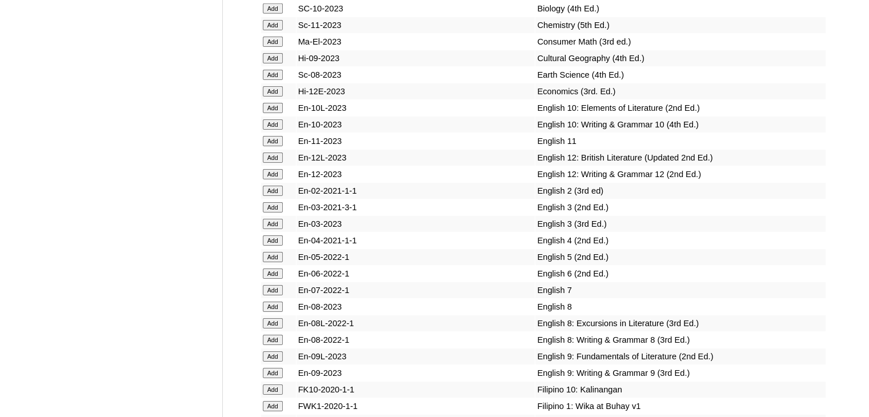
click at [273, 235] on input "Add" at bounding box center [273, 240] width 20 height 10
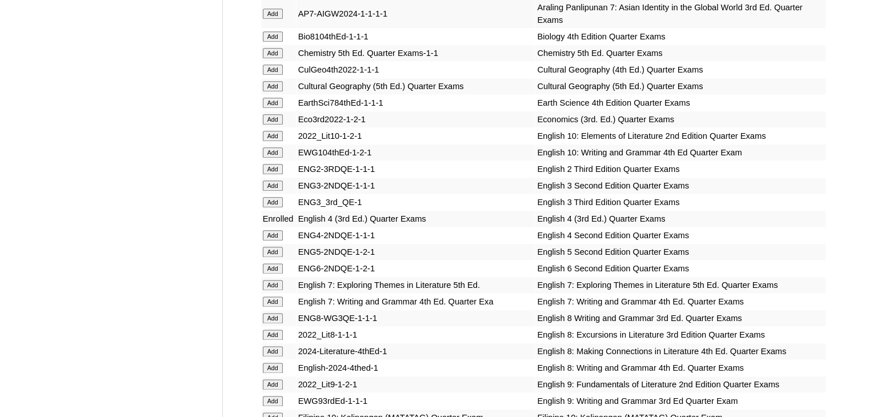
scroll to position [3513, 0]
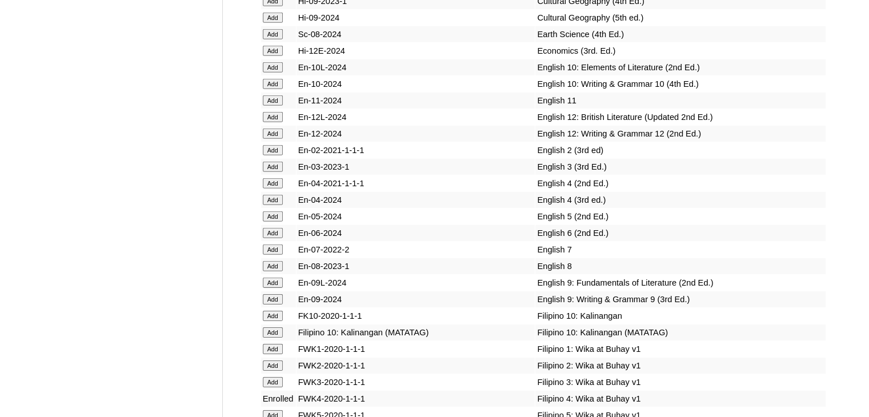
click at [271, 189] on input "Add" at bounding box center [273, 183] width 20 height 10
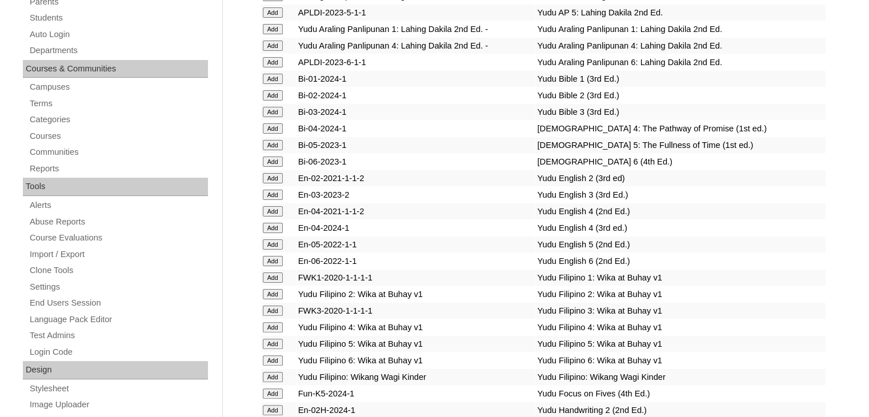
scroll to position [1380, 0]
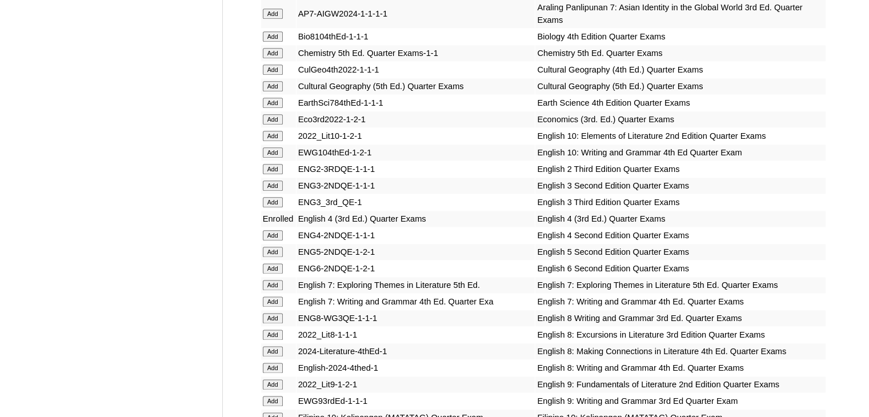
click at [269, 230] on input "Add" at bounding box center [273, 235] width 20 height 10
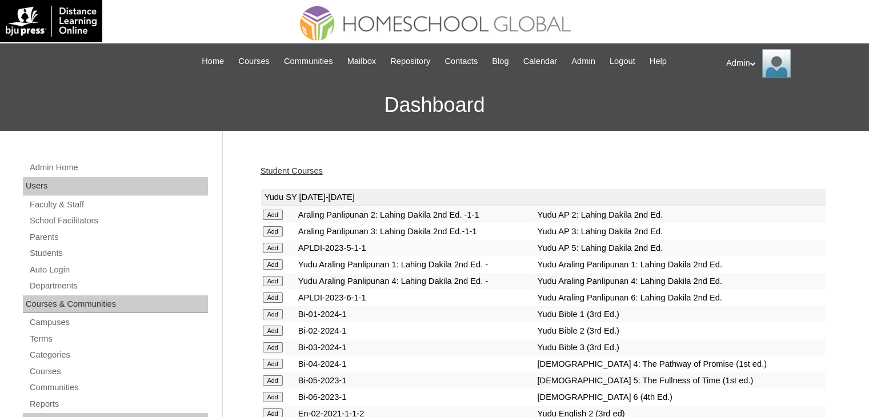
click at [295, 170] on link "Student Courses" at bounding box center [291, 170] width 62 height 9
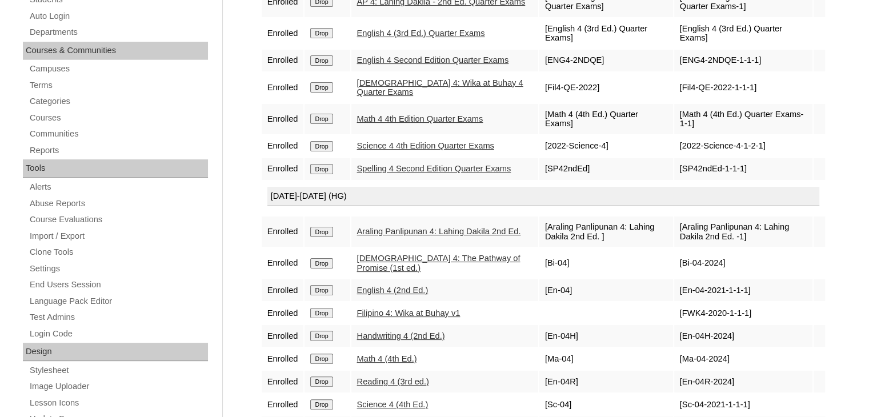
scroll to position [400, 0]
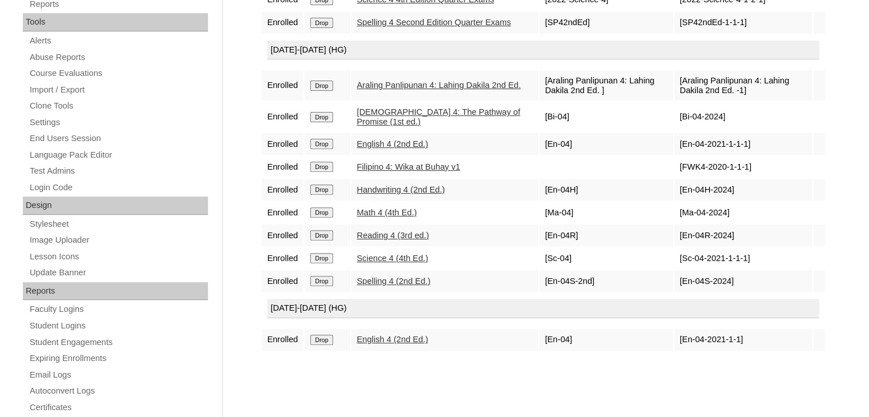
click at [327, 345] on input "Drop" at bounding box center [321, 340] width 22 height 10
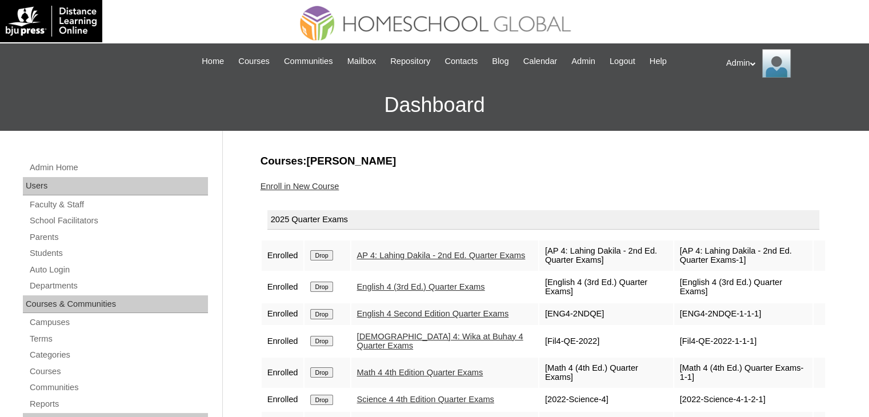
scroll to position [205, 0]
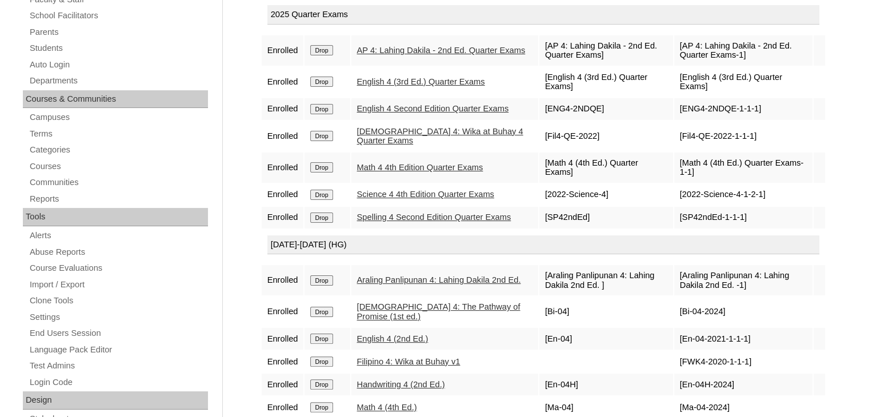
click at [328, 104] on input "Drop" at bounding box center [321, 109] width 22 height 10
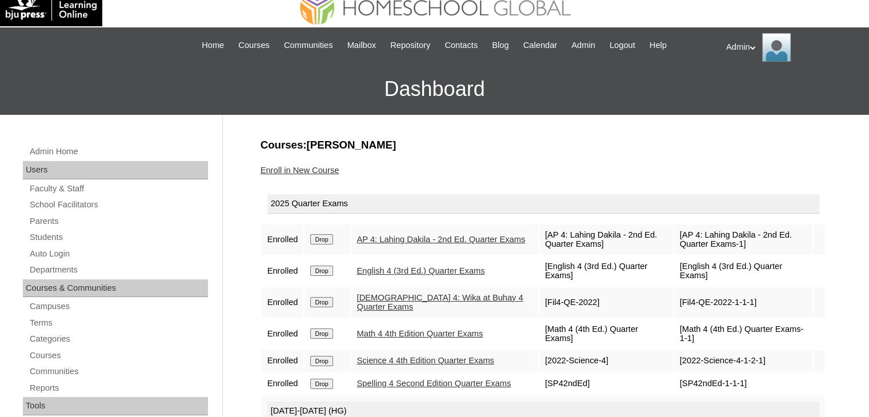
scroll to position [9, 0]
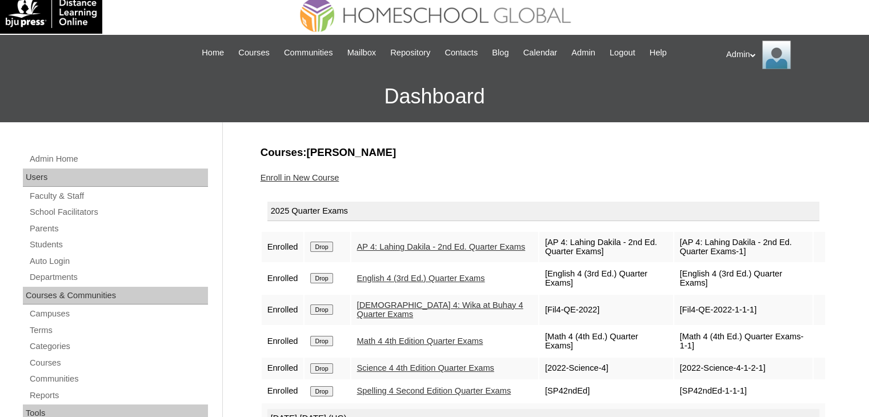
click at [323, 173] on link "Enroll in New Course" at bounding box center [299, 177] width 79 height 9
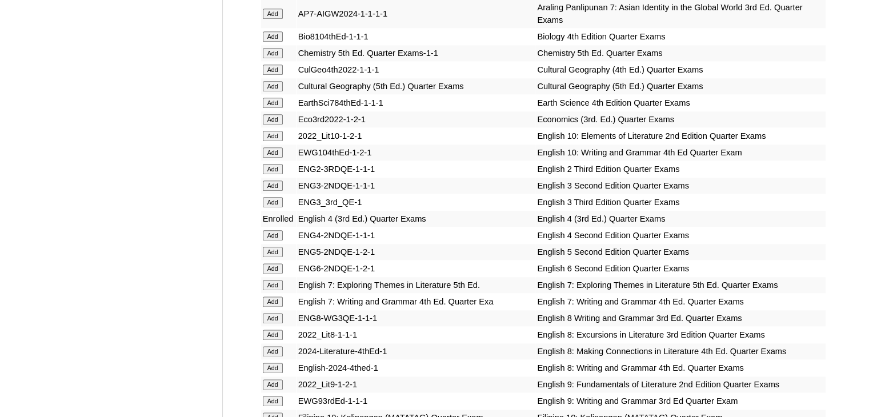
scroll to position [3513, 0]
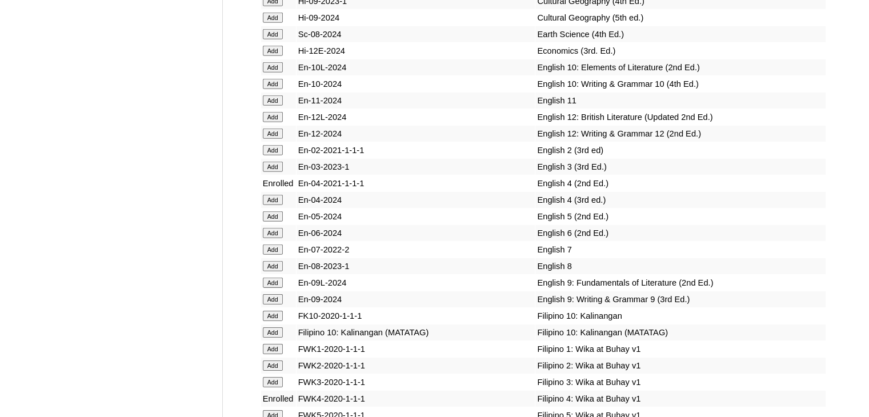
click at [272, 205] on input "Add" at bounding box center [273, 200] width 20 height 10
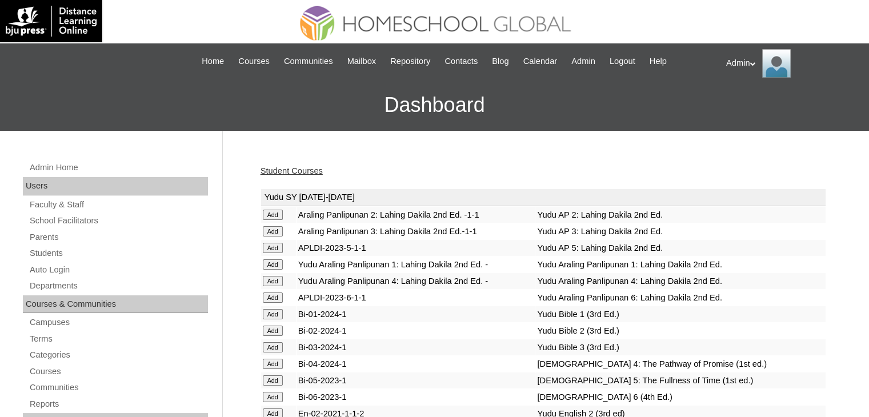
click at [316, 172] on link "Student Courses" at bounding box center [291, 170] width 62 height 9
